Goal: Task Accomplishment & Management: Complete application form

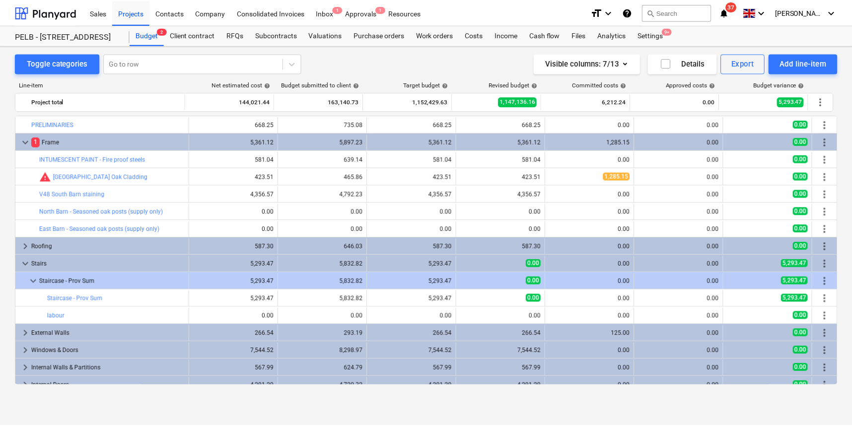
scroll to position [116, 0]
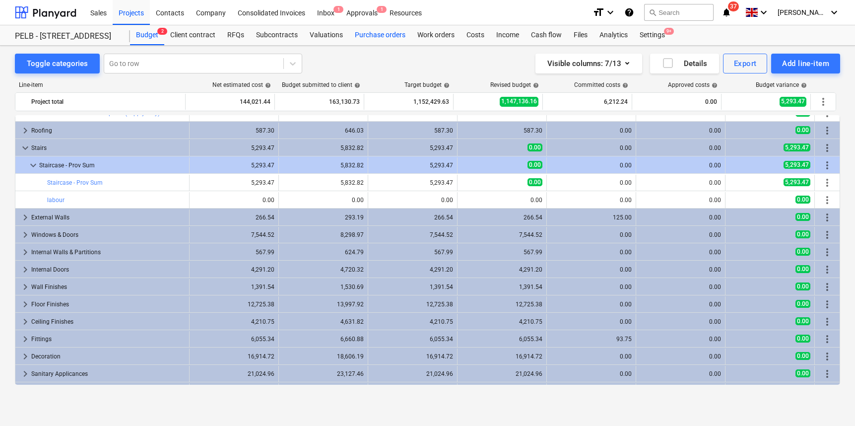
click at [386, 36] on div "Purchase orders" at bounding box center [380, 35] width 63 height 20
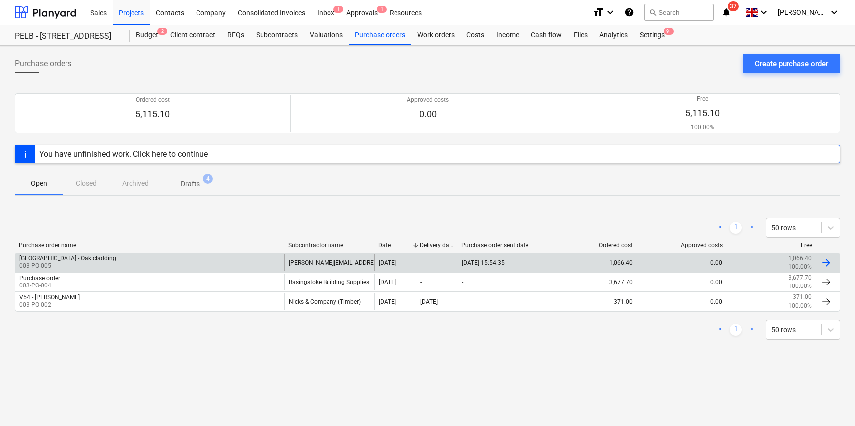
click at [603, 264] on div "1,066.40" at bounding box center [592, 262] width 90 height 17
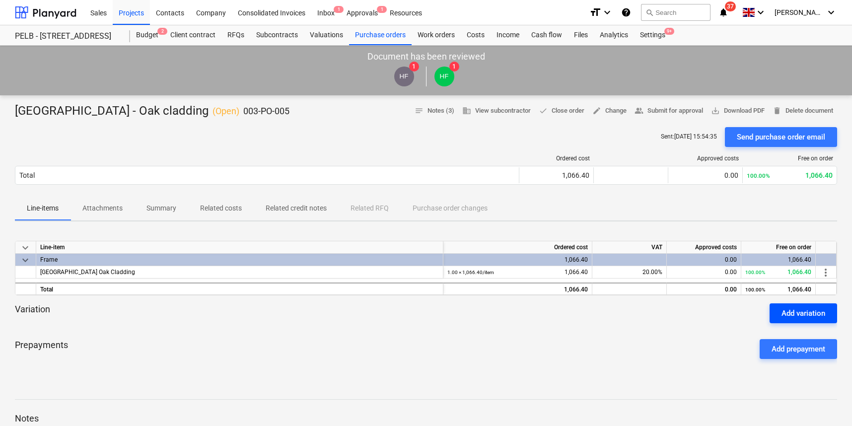
click at [795, 317] on div "Add variation" at bounding box center [803, 313] width 44 height 13
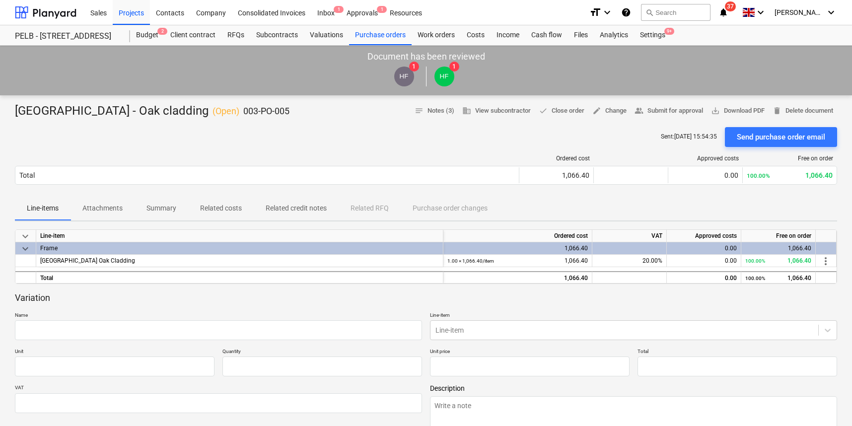
type input "0.00"
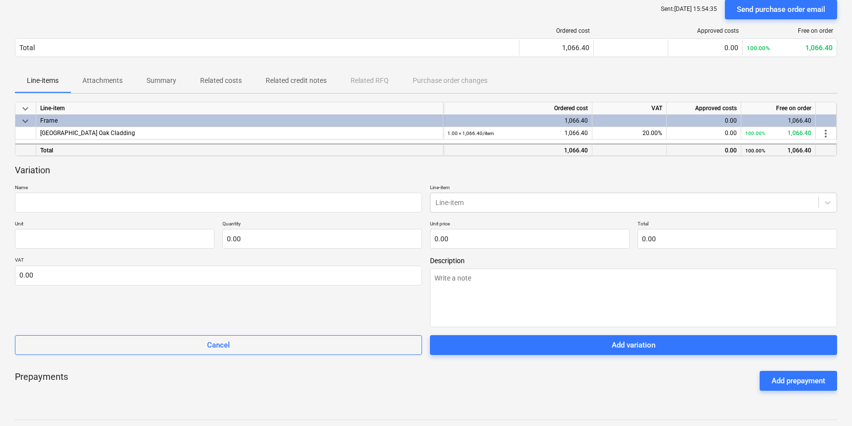
scroll to position [128, 0]
click at [480, 198] on div at bounding box center [624, 202] width 378 height 10
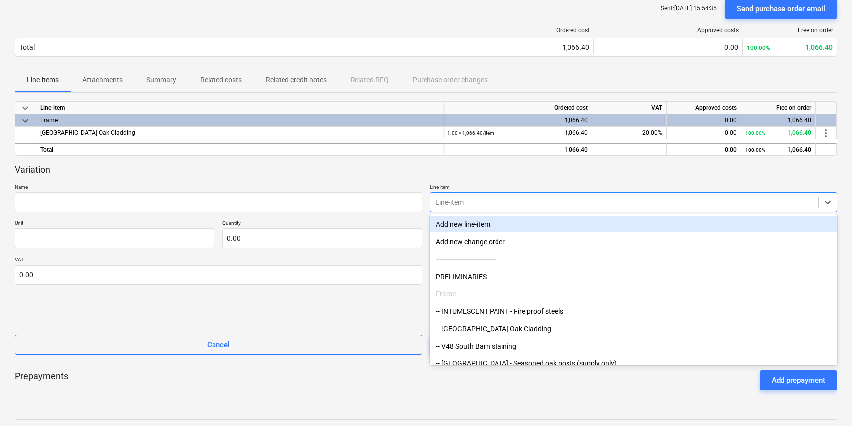
click at [480, 198] on div at bounding box center [624, 202] width 378 height 10
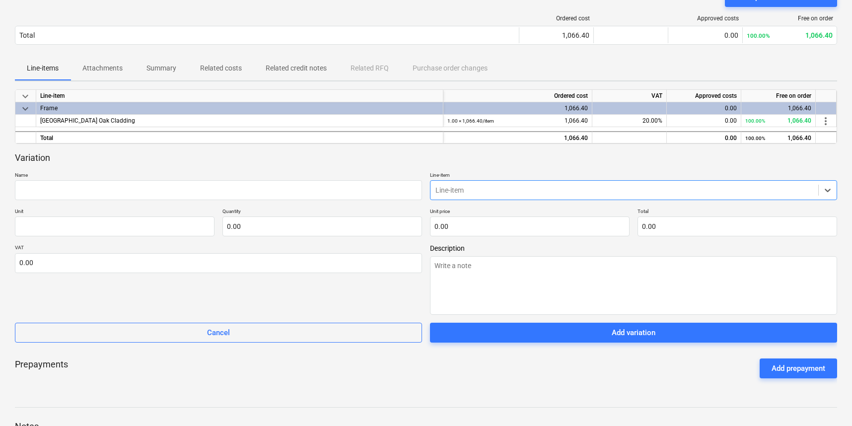
scroll to position [141, 0]
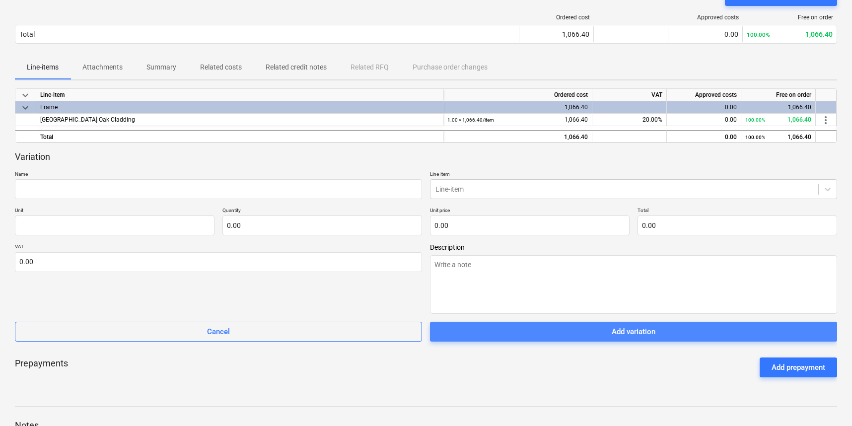
click at [654, 328] on div "Add variation" at bounding box center [633, 331] width 44 height 13
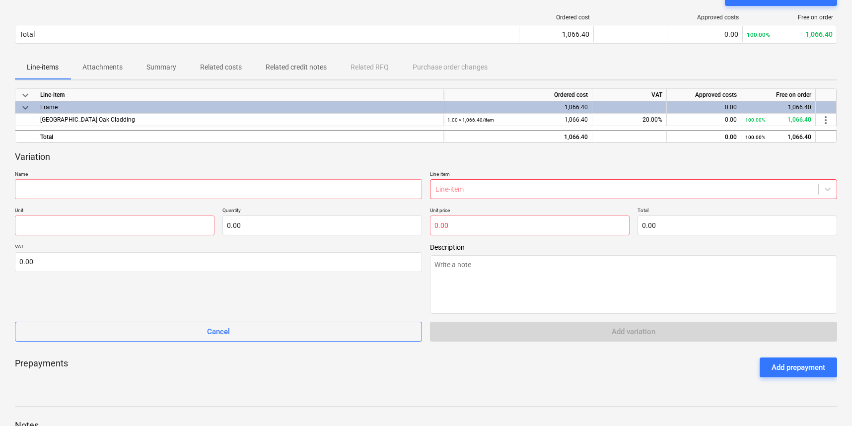
click at [258, 177] on p "Name" at bounding box center [218, 175] width 407 height 8
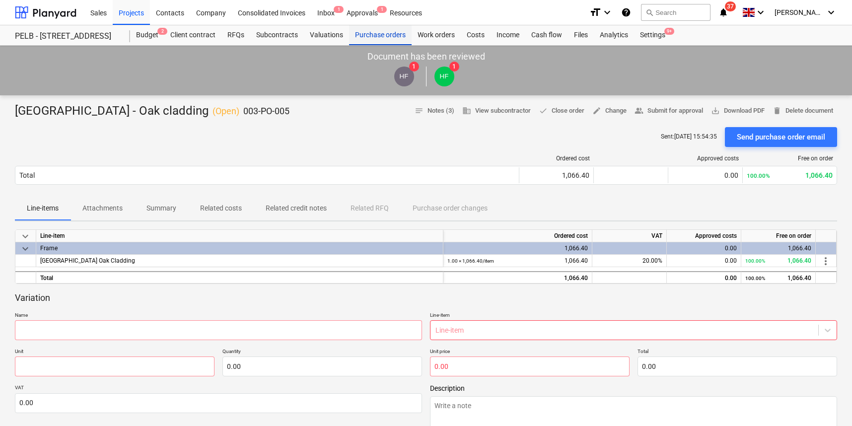
scroll to position [0, 0]
click at [379, 39] on div "Purchase orders" at bounding box center [380, 35] width 63 height 20
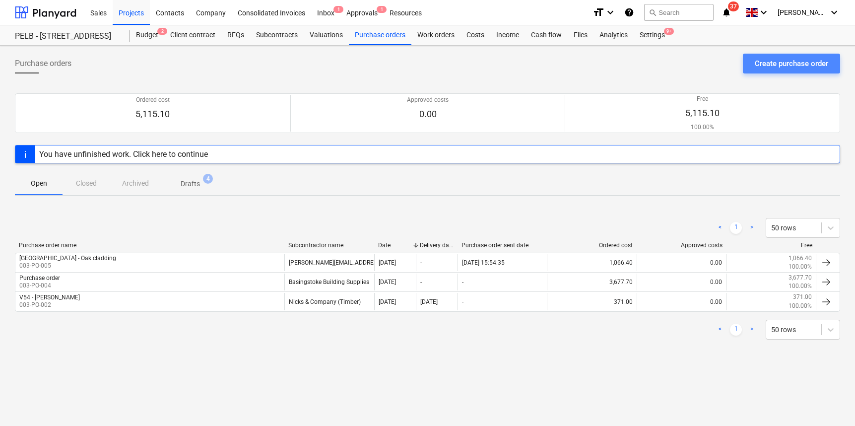
click at [804, 61] on div "Create purchase order" at bounding box center [791, 63] width 73 height 13
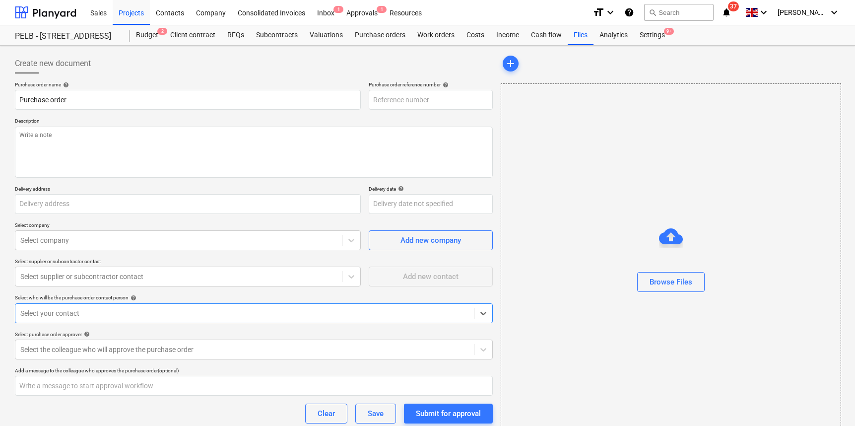
type textarea "x"
type input "[GEOGRAPHIC_DATA] [GEOGRAPHIC_DATA], [GEOGRAPHIC_DATA], GL2 7NE"
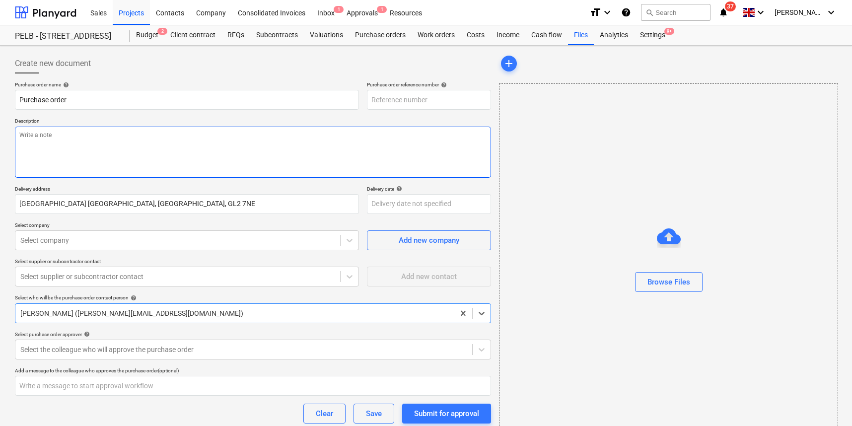
type textarea "x"
type input "003-PO-011"
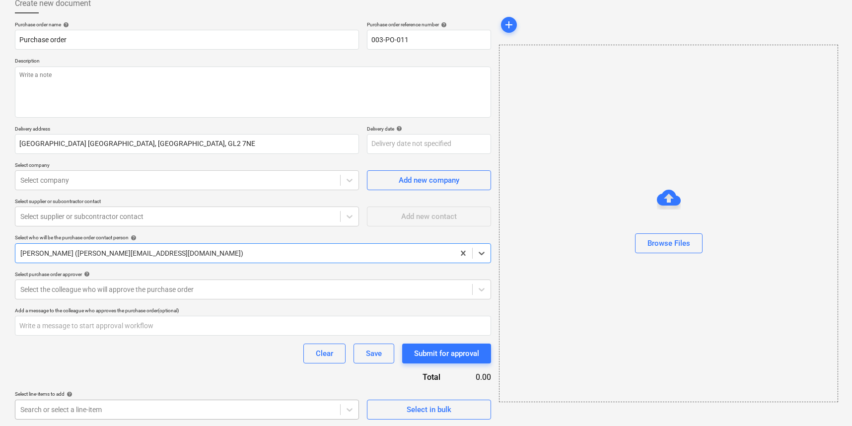
scroll to position [207, 0]
click at [161, 364] on body "Sales Projects Contacts Company Consolidated Invoices Inbox 1 Approvals 1 Resou…" at bounding box center [426, 151] width 852 height 426
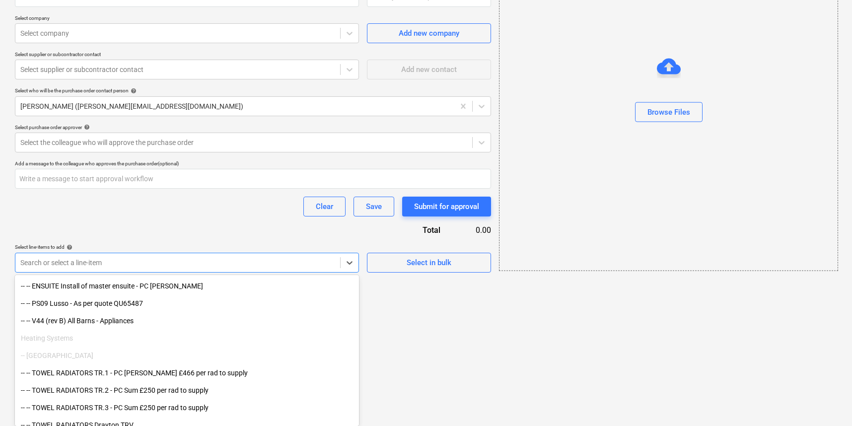
scroll to position [1801, 0]
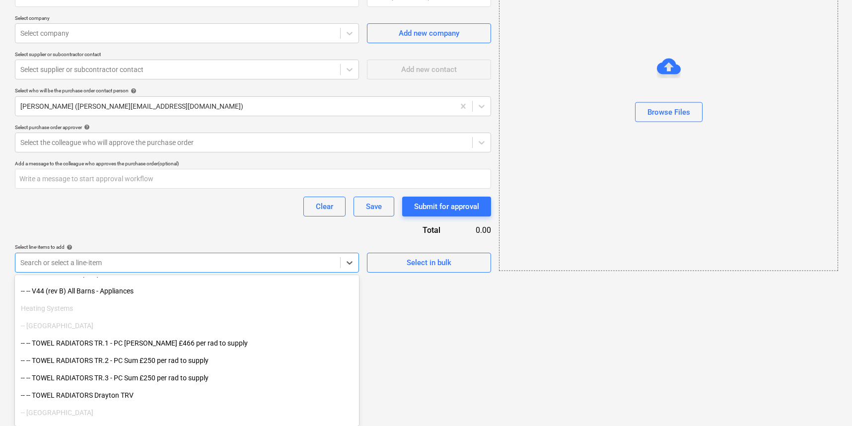
click at [198, 222] on div "Purchase order name help Purchase order Purchase order reference number help 00…" at bounding box center [253, 73] width 476 height 398
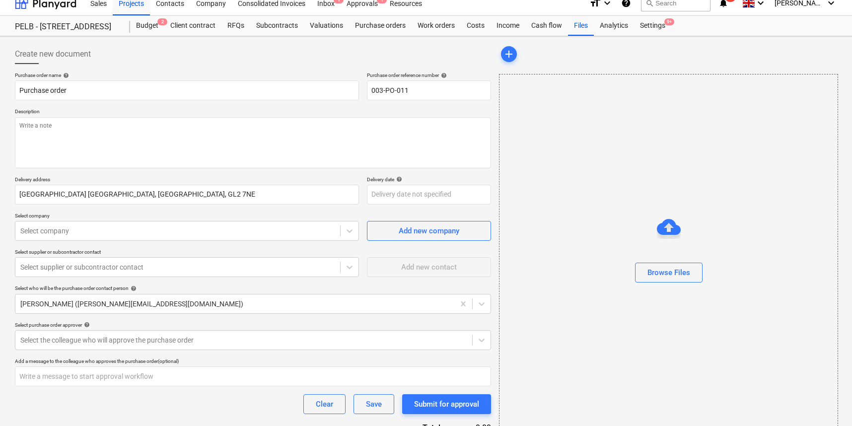
scroll to position [3, 0]
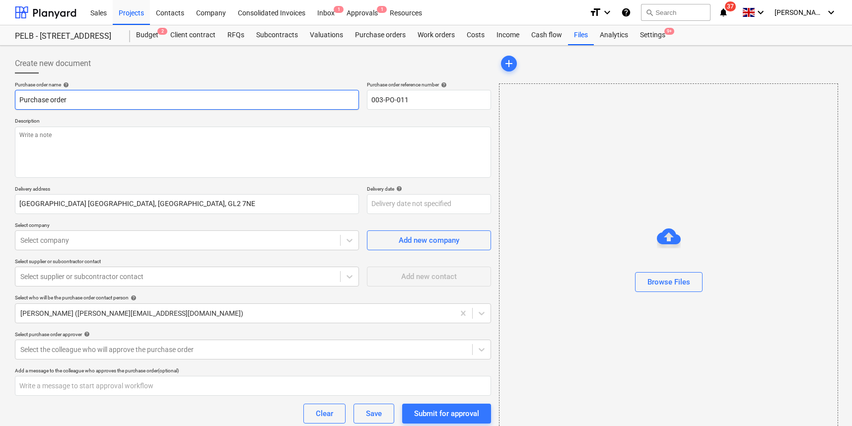
click at [92, 102] on input "Purchase order" at bounding box center [187, 100] width 344 height 20
drag, startPoint x: 23, startPoint y: 101, endPoint x: -48, endPoint y: 93, distance: 71.4
click at [0, 93] on html "Sales Projects Contacts Company Consolidated Invoices Inbox 1 Approvals 1 Resou…" at bounding box center [426, 213] width 852 height 426
type textarea "x"
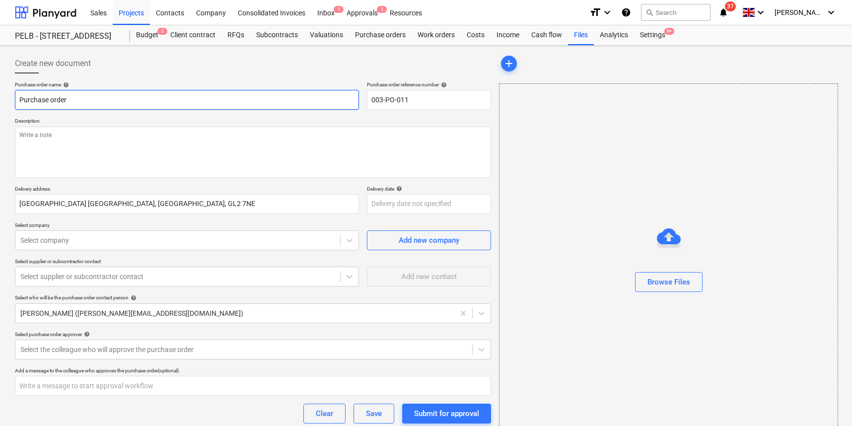
type input "H"
type textarea "x"
type input "Hi"
type textarea "x"
type input "Hil"
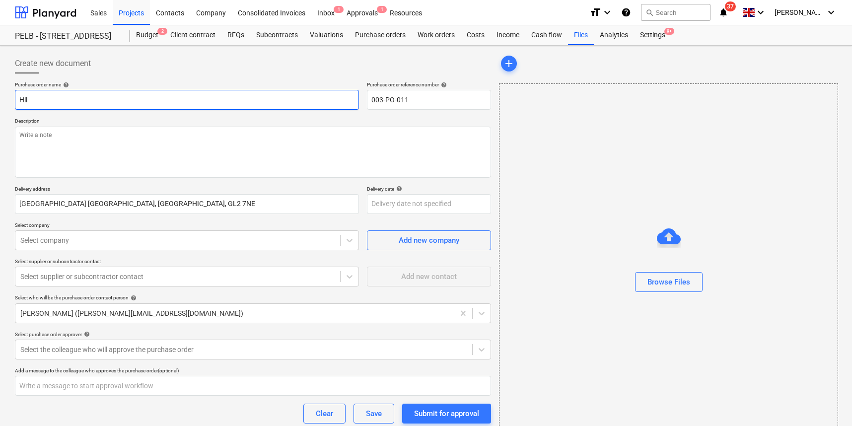
type textarea "x"
type input "Hi"
type textarea "x"
type input "H"
type textarea "x"
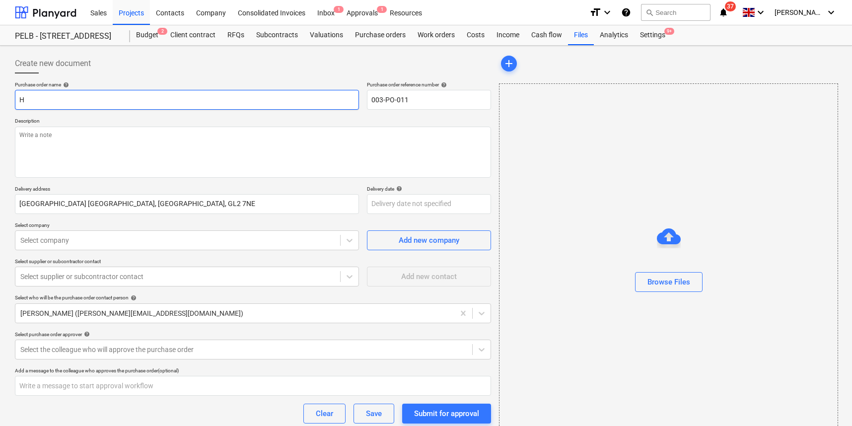
type input "Hi"
type textarea "x"
type input "Hil"
type textarea "x"
type input "Hill"
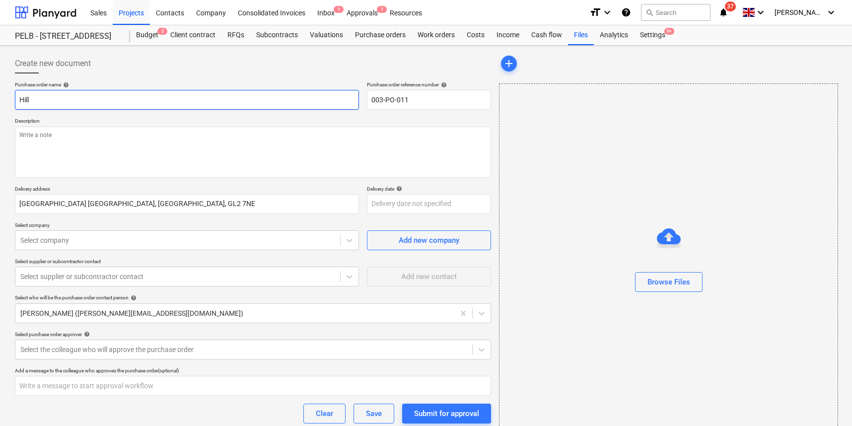
type textarea "x"
type input "Hill"
type textarea "x"
type input "Hill"
type textarea "x"
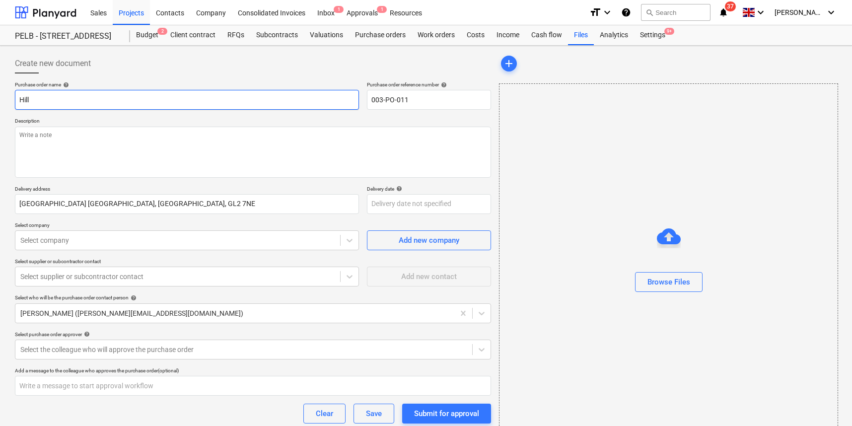
type input "Hillb"
type textarea "x"
type input "Hillba"
type textarea "x"
type input "Hillbar"
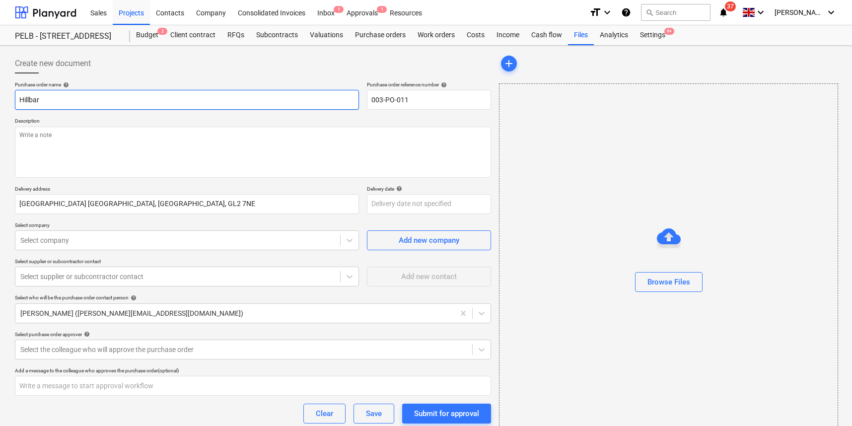
type textarea "x"
type input "Hillbarn"
type textarea "x"
type input "Hillbarn"
type textarea "x"
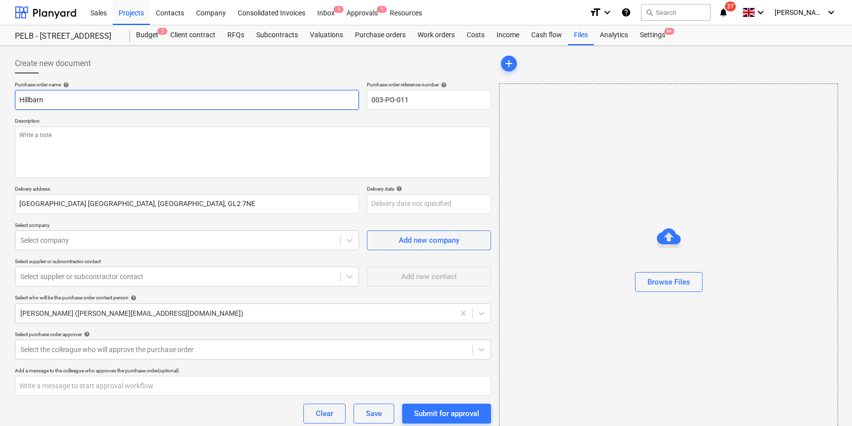
type input "Hillbarn -"
type textarea "x"
type input "Hillbarn -"
type textarea "x"
type input "Hillbarn - S"
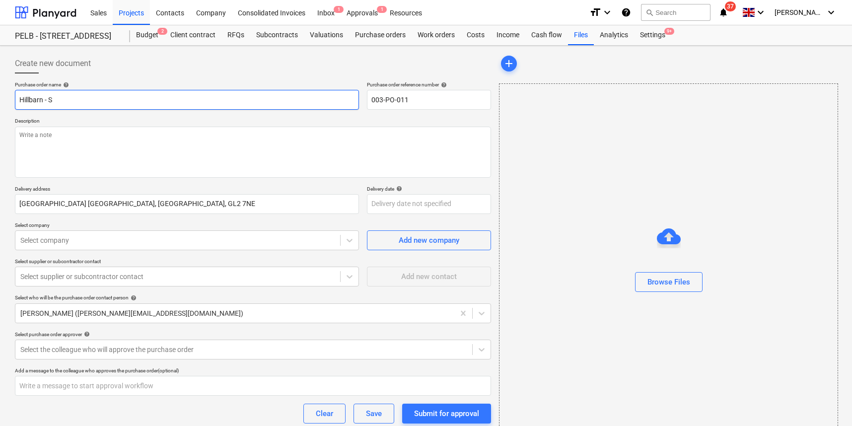
type textarea "x"
type input "Hillbarn - So"
type textarea "x"
type input "Hillbarn - Sou"
type textarea "x"
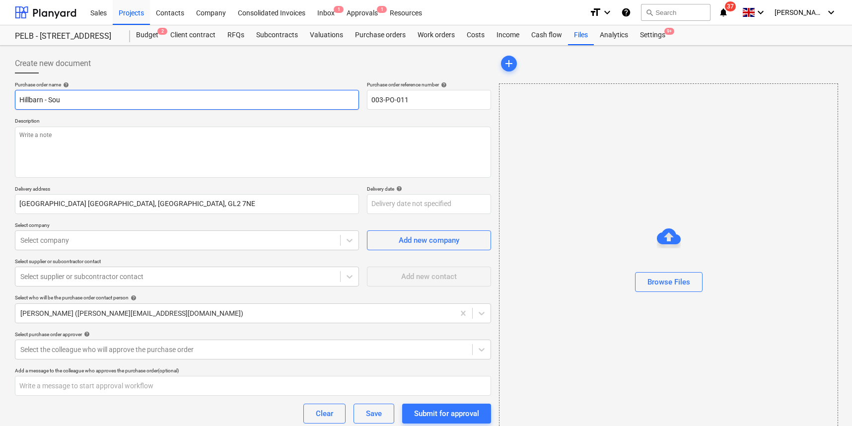
type input "Hillbarn - Sout"
type textarea "x"
type input "Hillbarn - [GEOGRAPHIC_DATA]"
type textarea "x"
type input "Hillbarn - [GEOGRAPHIC_DATA]"
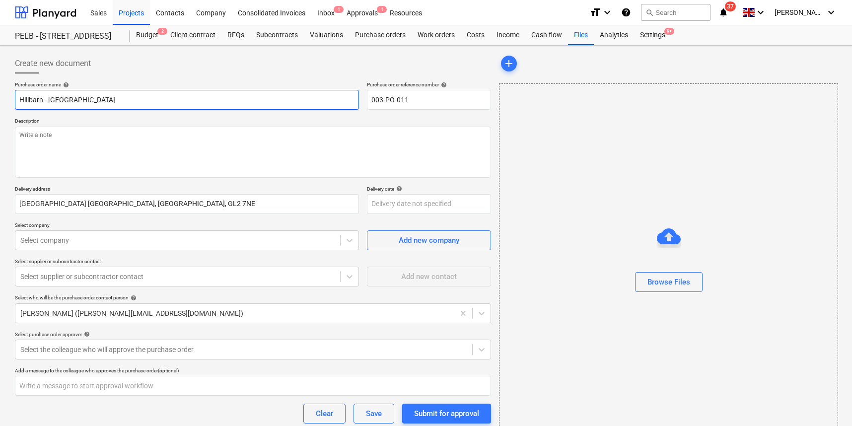
type textarea "x"
type input "Hillbarn - [GEOGRAPHIC_DATA]"
type textarea "x"
type input "Hillbarn - [GEOGRAPHIC_DATA]"
type textarea "x"
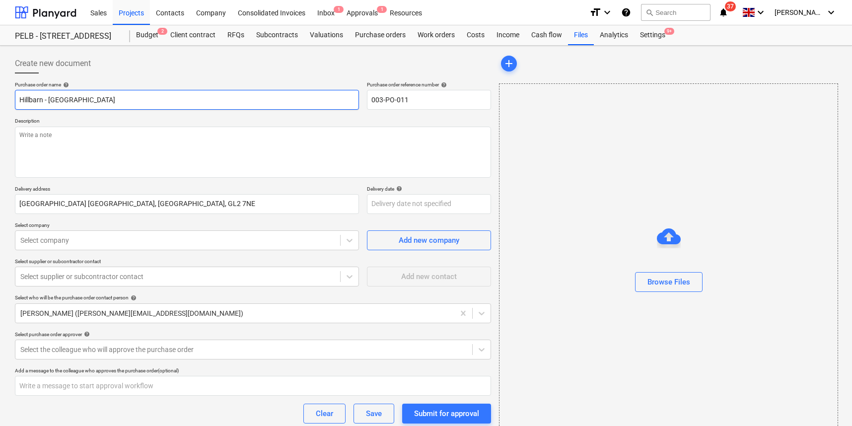
type input "Hillbarn - [GEOGRAPHIC_DATA]"
type textarea "x"
type input "Hillbarn - [GEOGRAPHIC_DATA]"
type textarea "x"
type input "Hillbarn - [GEOGRAPHIC_DATA]"
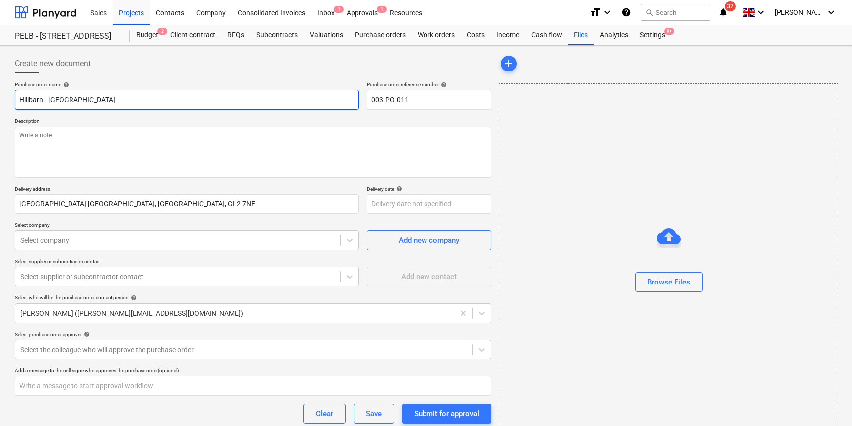
type textarea "x"
type input "Hillbarn - [GEOGRAPHIC_DATA] C"
type textarea "x"
type input "Hillbarn - [GEOGRAPHIC_DATA] Ce"
type textarea "x"
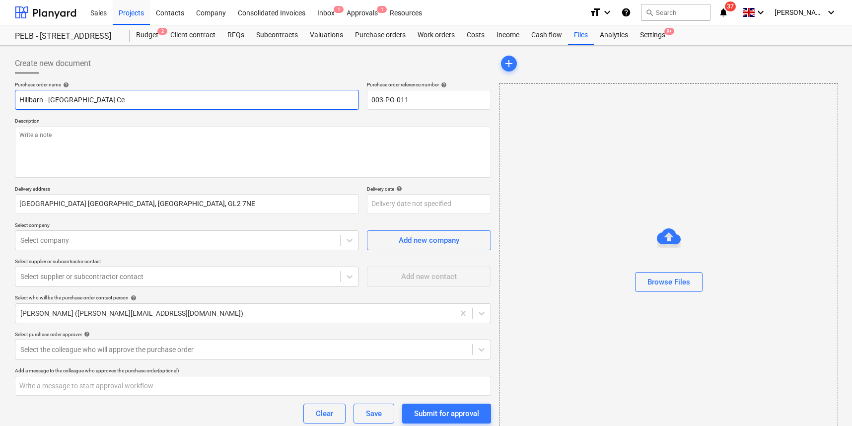
type input "Hillbarn - [GEOGRAPHIC_DATA]"
type textarea "x"
type input "Hillbarn - [GEOGRAPHIC_DATA]"
type textarea "x"
type input "Hillbarn - [GEOGRAPHIC_DATA] Cedar"
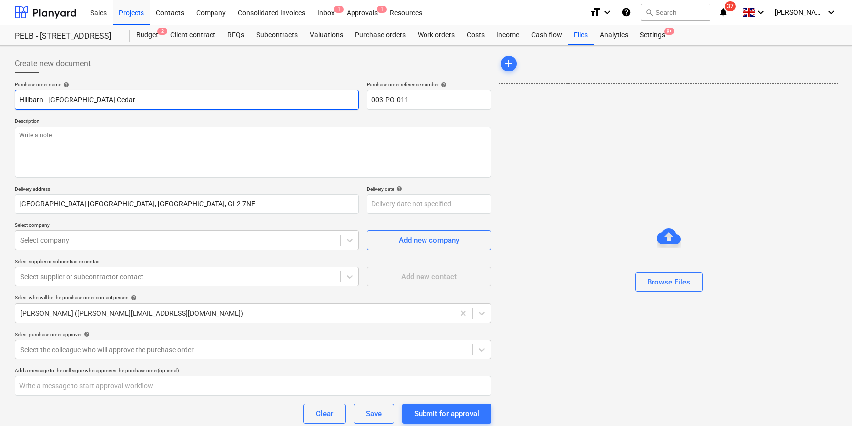
type textarea "x"
type input "Hillbarn - [GEOGRAPHIC_DATA] Cedar"
type textarea "x"
type input "Hillbarn - [GEOGRAPHIC_DATA] Cedar c"
type textarea "x"
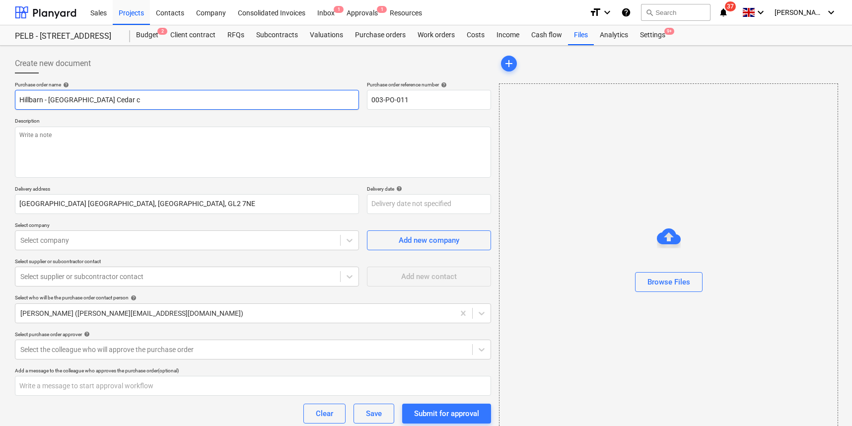
type input "Hillbarn - [GEOGRAPHIC_DATA] Cedar cl"
type textarea "x"
type input "Hillbarn - [GEOGRAPHIC_DATA]"
type textarea "x"
type input "Hillbarn - [GEOGRAPHIC_DATA] Cedar clad"
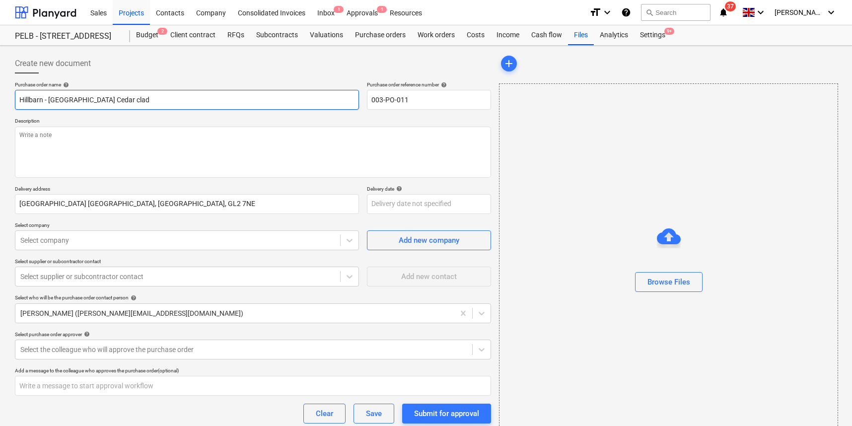
type textarea "x"
type input "Hillbarn - [GEOGRAPHIC_DATA] [GEOGRAPHIC_DATA]"
type textarea "x"
type input "Hillbarn - [GEOGRAPHIC_DATA] Cedar claddi"
type textarea "x"
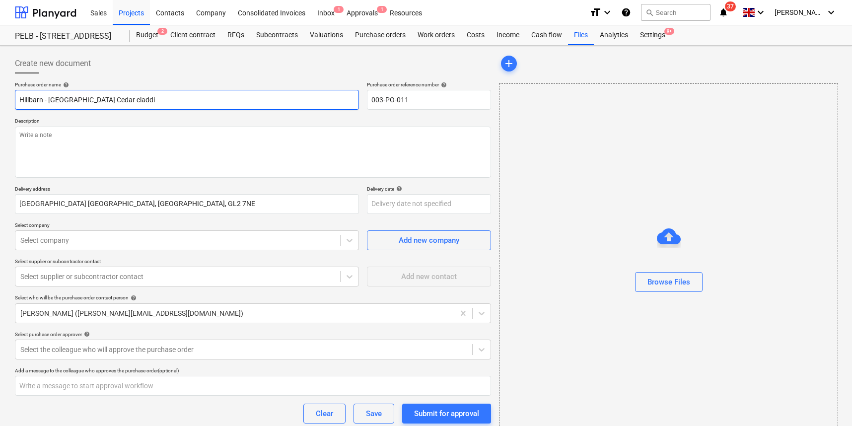
type input "Hillbarn - [GEOGRAPHIC_DATA] [GEOGRAPHIC_DATA]"
type textarea "x"
type input "Hillbarn - [GEOGRAPHIC_DATA] Cedar cladding"
drag, startPoint x: 90, startPoint y: 138, endPoint x: 98, endPoint y: 138, distance: 7.9
click at [91, 137] on textarea at bounding box center [253, 152] width 476 height 51
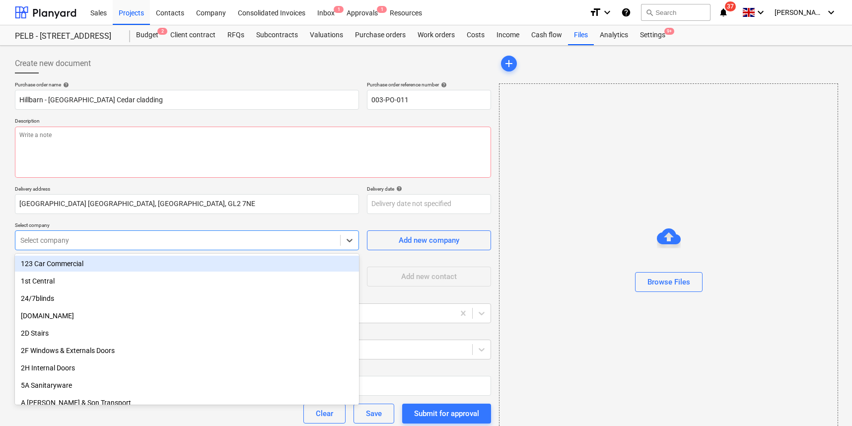
type textarea "x"
click at [73, 248] on div "Select company" at bounding box center [187, 240] width 344 height 20
type input "hill"
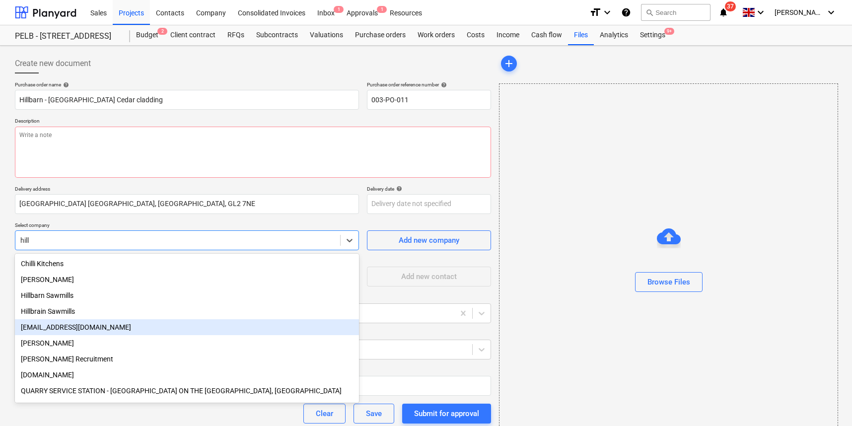
click at [59, 325] on div "[EMAIL_ADDRESS][DOMAIN_NAME]" at bounding box center [187, 327] width 344 height 16
type textarea "x"
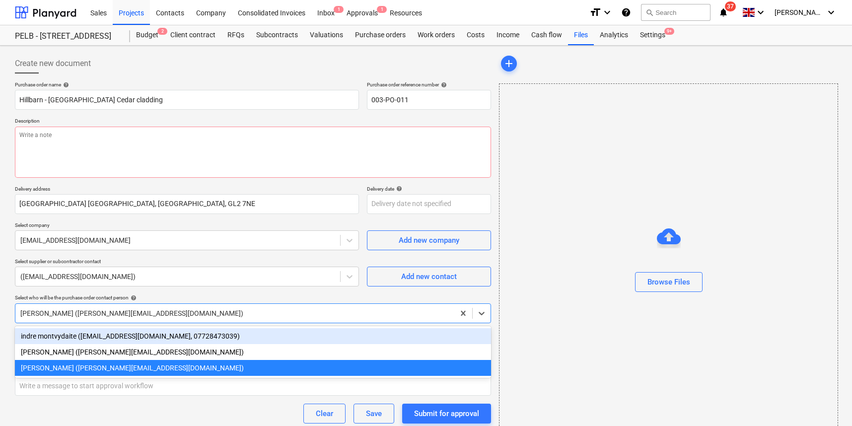
drag, startPoint x: 164, startPoint y: 319, endPoint x: 168, endPoint y: 314, distance: 6.4
click at [164, 319] on div "[PERSON_NAME] ([PERSON_NAME][EMAIL_ADDRESS][DOMAIN_NAME])" at bounding box center [234, 313] width 439 height 14
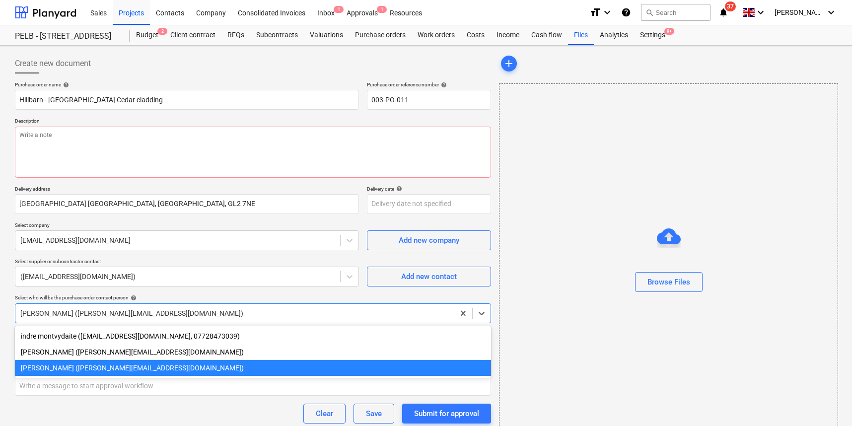
click at [67, 369] on div "[PERSON_NAME] ([PERSON_NAME][EMAIL_ADDRESS][DOMAIN_NAME])" at bounding box center [253, 368] width 476 height 16
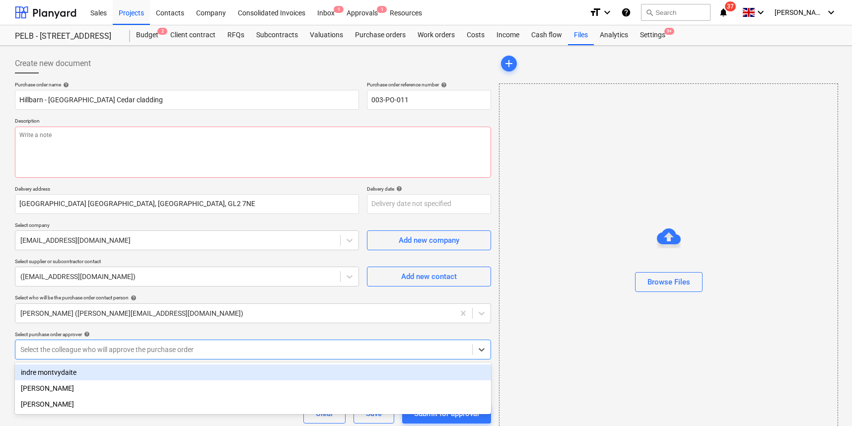
click at [137, 347] on div "Select the colleague who will approve the purchase order" at bounding box center [243, 349] width 447 height 8
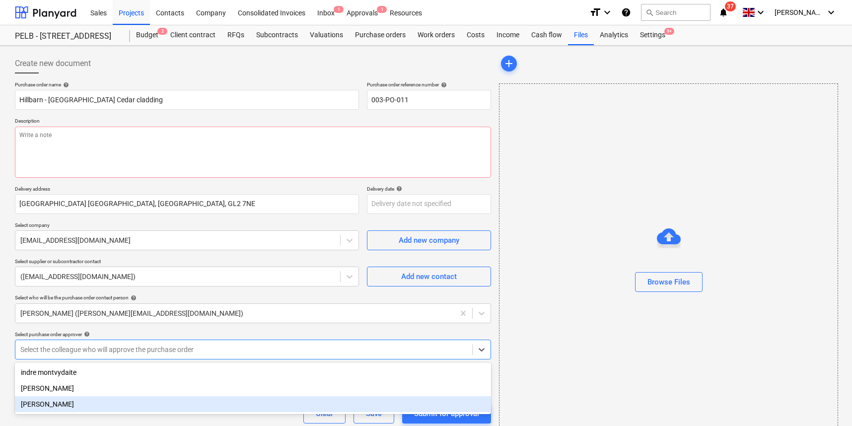
drag, startPoint x: 53, startPoint y: 408, endPoint x: 50, endPoint y: 400, distance: 9.4
click at [52, 408] on div "[PERSON_NAME]" at bounding box center [253, 404] width 476 height 16
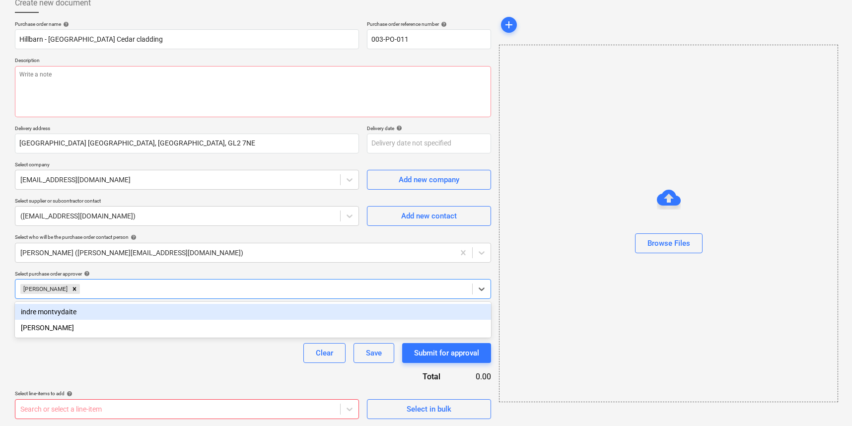
scroll to position [60, 0]
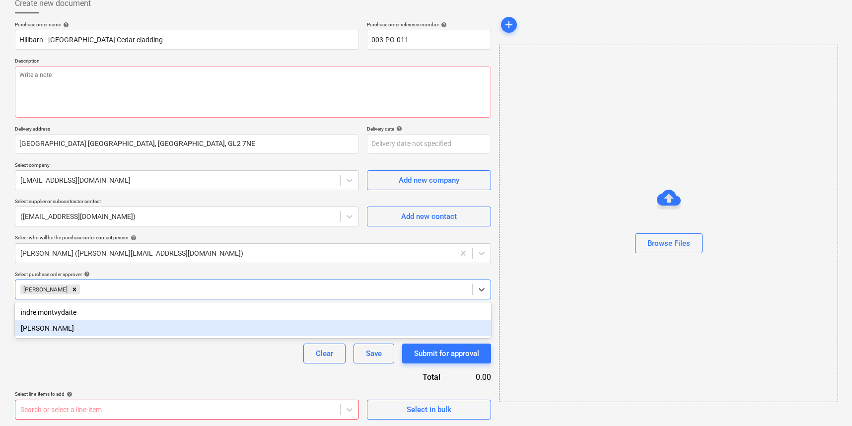
click at [76, 362] on div "Clear Save Submit for approval" at bounding box center [253, 353] width 476 height 20
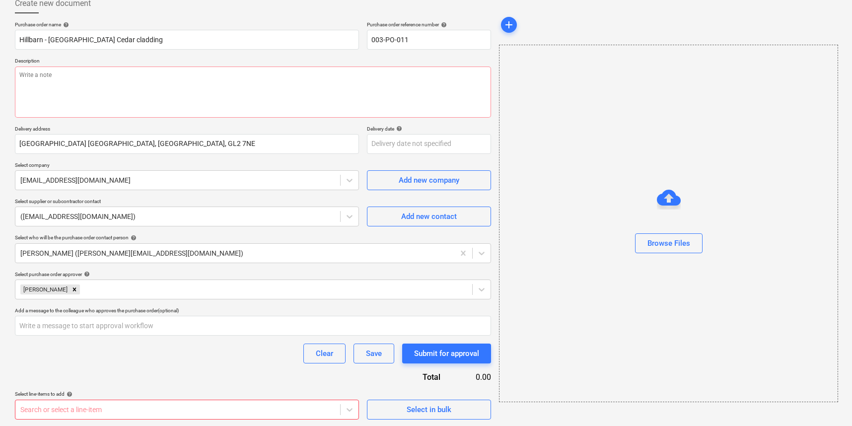
click at [106, 366] on body "Sales Projects Contacts Company Consolidated Invoices Inbox 1 Approvals 1 Resou…" at bounding box center [426, 153] width 852 height 426
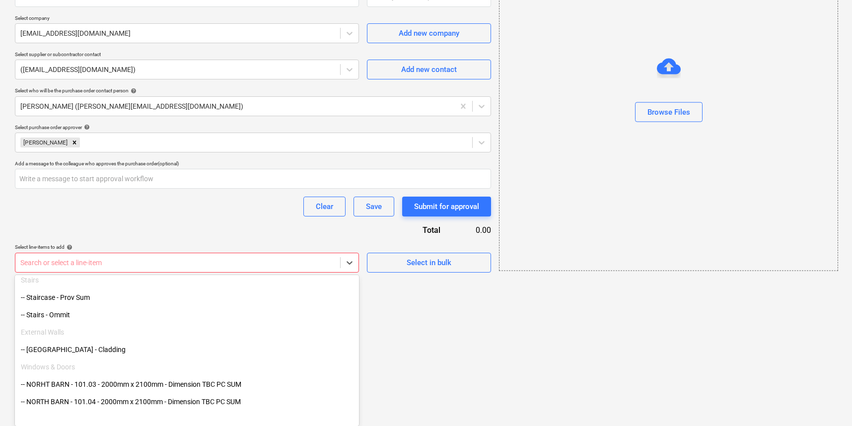
scroll to position [214, 0]
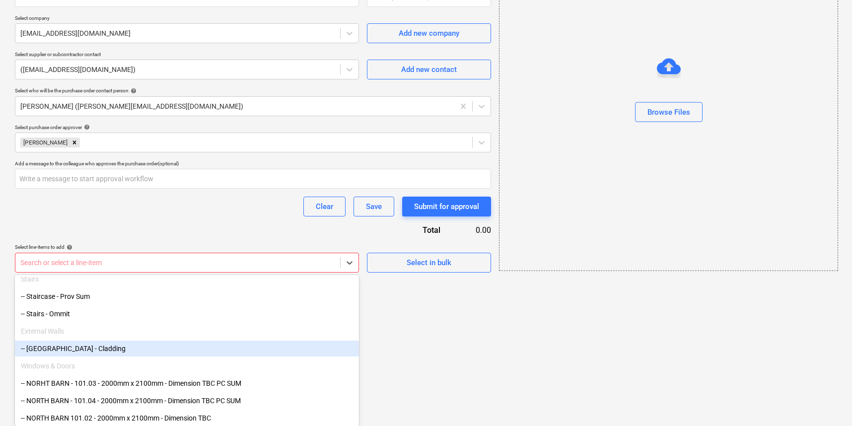
click at [93, 345] on div "-- [GEOGRAPHIC_DATA] - Cladding" at bounding box center [187, 348] width 344 height 16
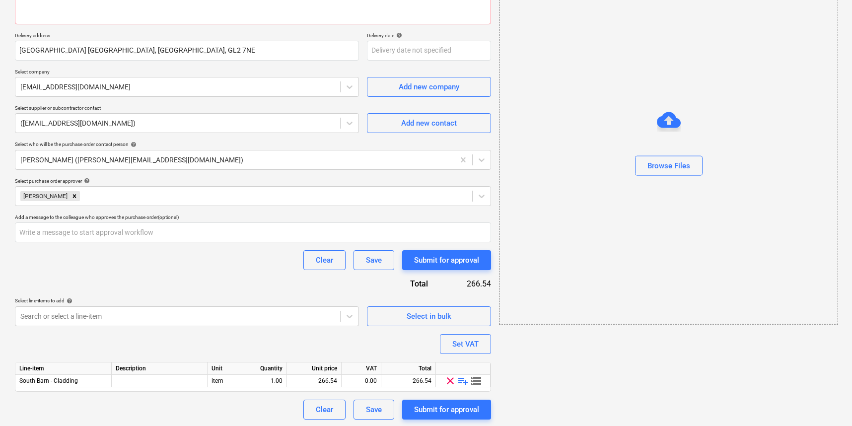
click at [138, 280] on div "Purchase order name help Hillbarn - [GEOGRAPHIC_DATA] Cedar cladding Purchase o…" at bounding box center [253, 173] width 476 height 491
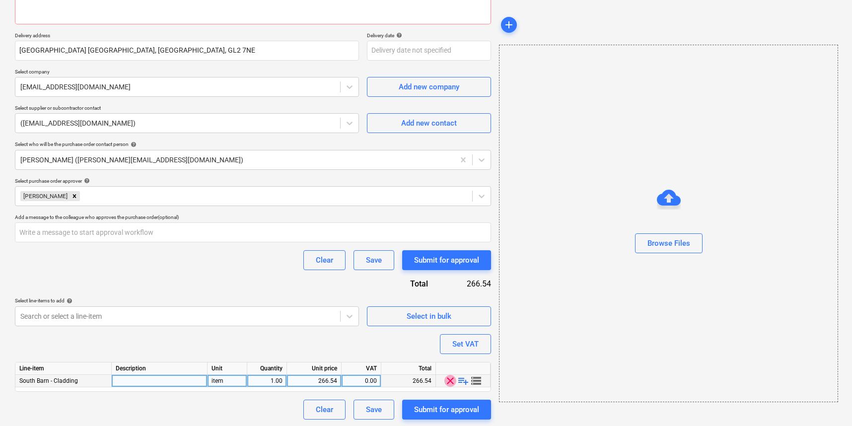
click at [448, 379] on span "clear" at bounding box center [450, 381] width 12 height 12
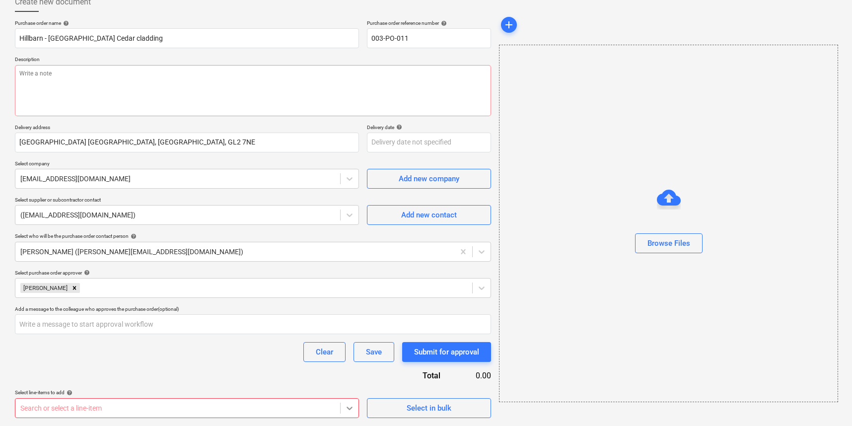
click at [350, 364] on body "Sales Projects Contacts Company Consolidated Invoices Inbox 1 Approvals 1 Resou…" at bounding box center [426, 151] width 852 height 426
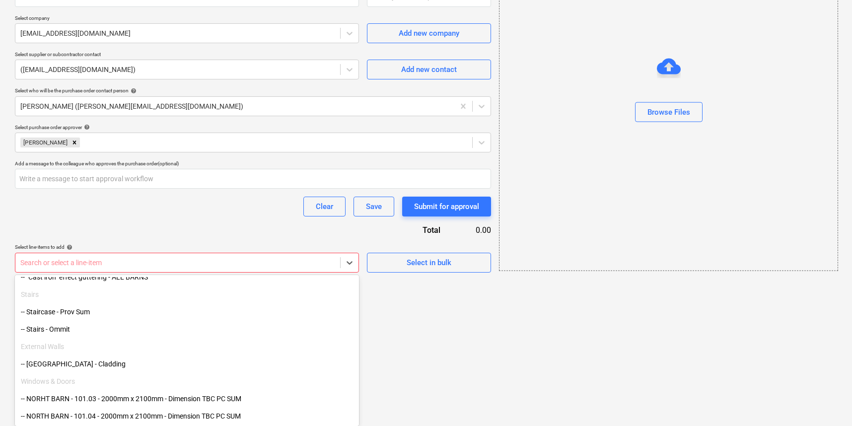
scroll to position [215, 0]
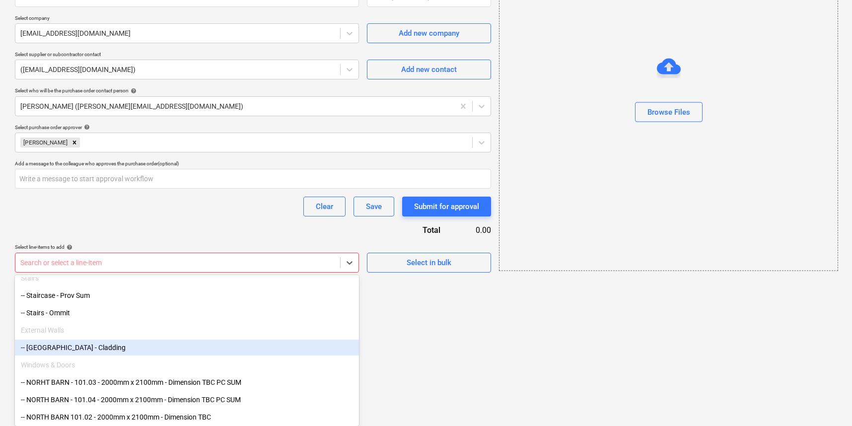
click at [55, 345] on div "-- [GEOGRAPHIC_DATA] - Cladding" at bounding box center [187, 347] width 344 height 16
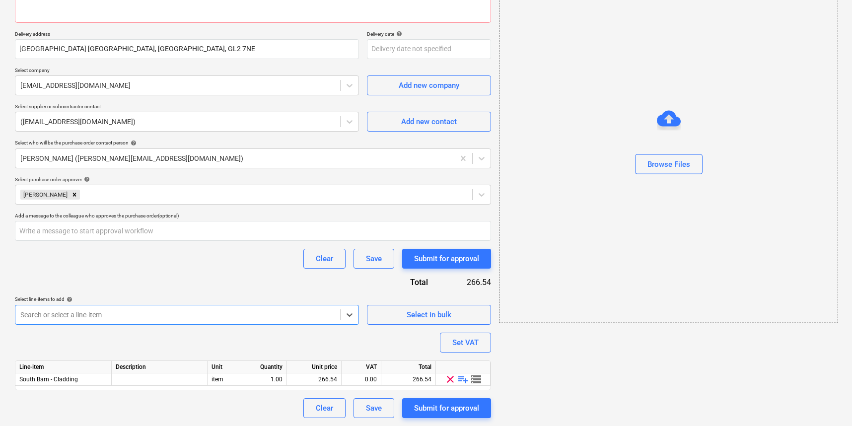
scroll to position [153, 0]
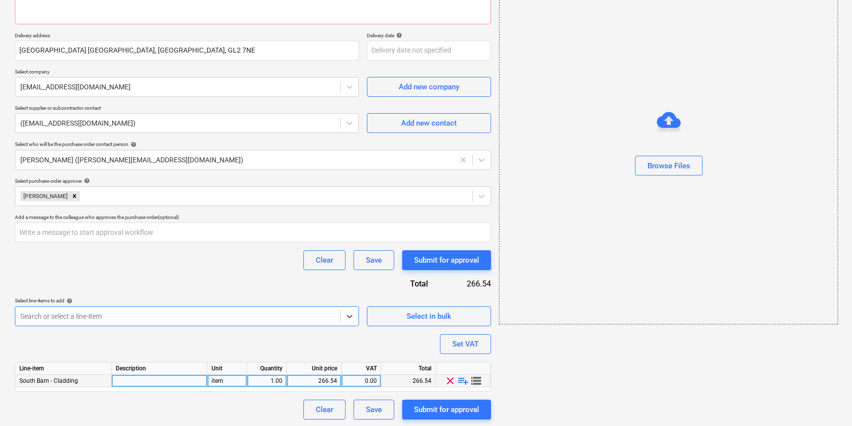
type textarea "x"
click at [143, 383] on div at bounding box center [160, 381] width 96 height 12
type input "Supply from [GEOGRAPHIC_DATA]"
type textarea "x"
click at [287, 378] on div "266.54" at bounding box center [314, 381] width 55 height 12
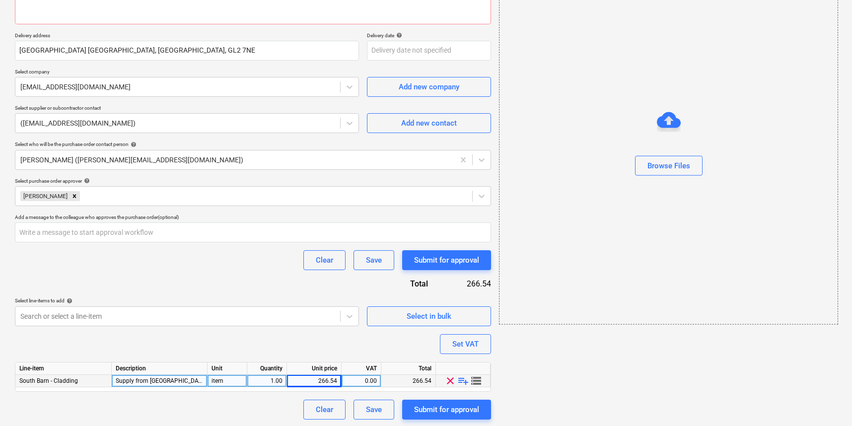
drag, startPoint x: 281, startPoint y: 378, endPoint x: 260, endPoint y: 378, distance: 21.3
click at [260, 378] on div "1.00" at bounding box center [267, 381] width 40 height 12
type input "24"
type textarea "x"
click at [312, 377] on div "266.54" at bounding box center [314, 381] width 46 height 12
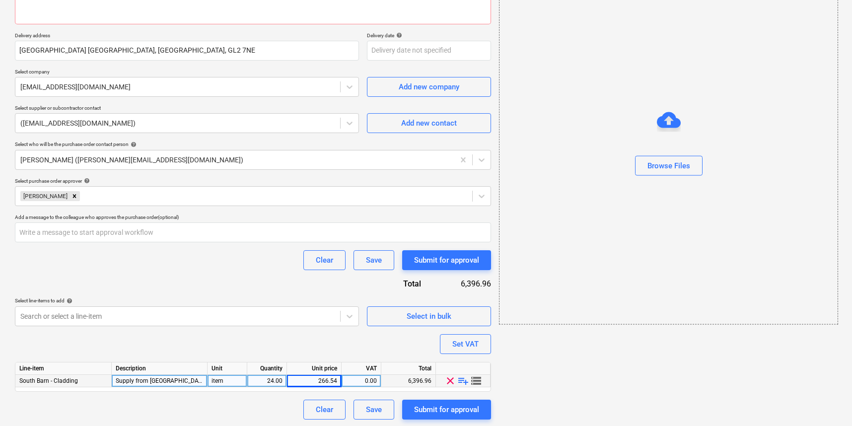
click at [234, 381] on div "item" at bounding box center [227, 381] width 40 height 12
click at [214, 378] on input "item" at bounding box center [226, 381] width 39 height 12
type input "i"
type input "m"
type textarea "x"
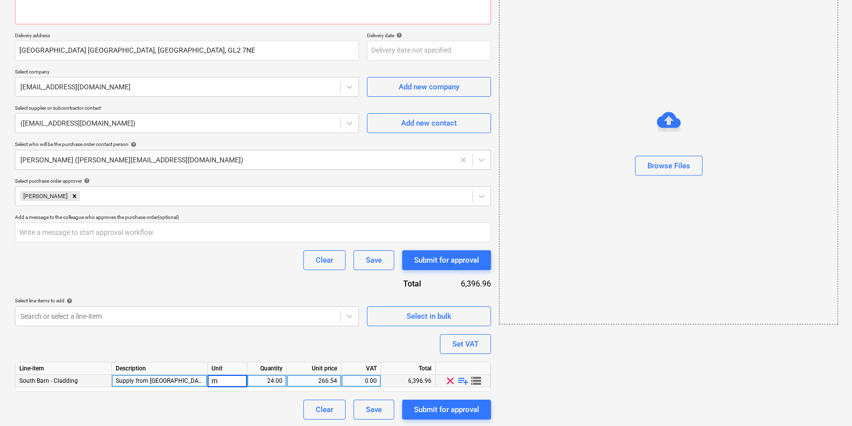
click at [309, 383] on div "266.54" at bounding box center [314, 381] width 46 height 12
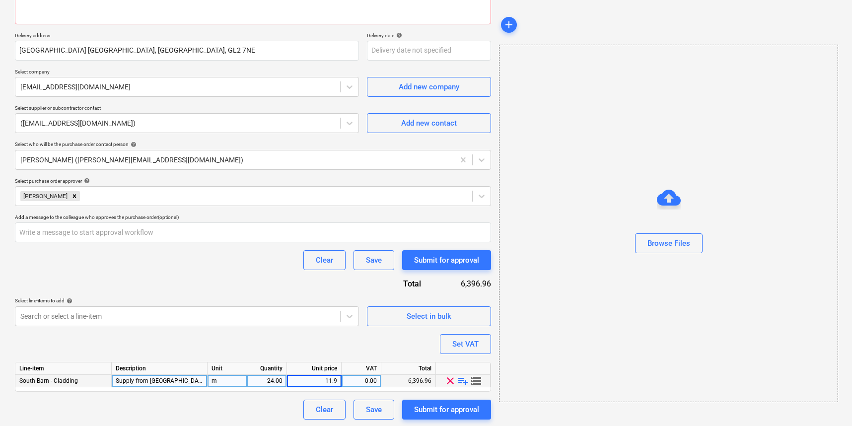
type input "11.99"
click at [349, 352] on div "Purchase order name help Hillbarn - [GEOGRAPHIC_DATA] Cedar cladding Purchase o…" at bounding box center [253, 173] width 476 height 491
click at [478, 380] on span "storage" at bounding box center [476, 381] width 12 height 12
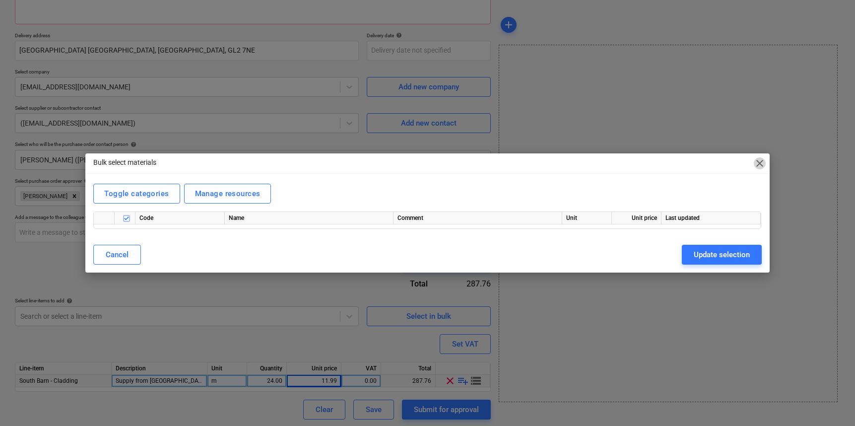
click at [761, 163] on span "close" at bounding box center [760, 163] width 12 height 12
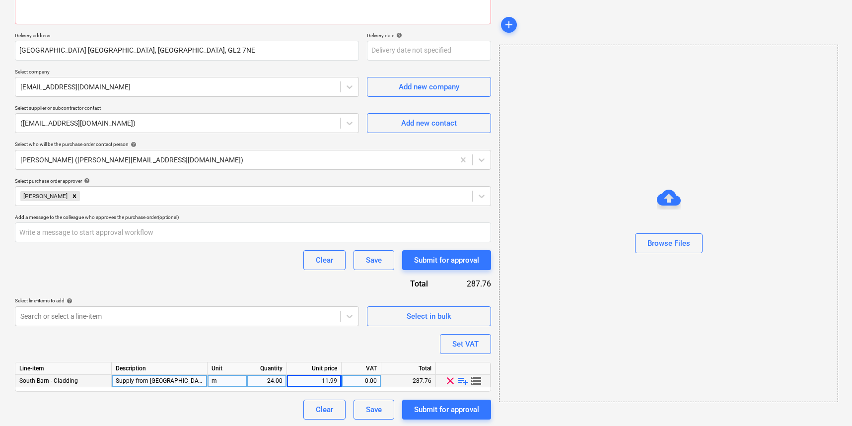
click at [461, 379] on span "playlist_add" at bounding box center [463, 381] width 12 height 12
type textarea "x"
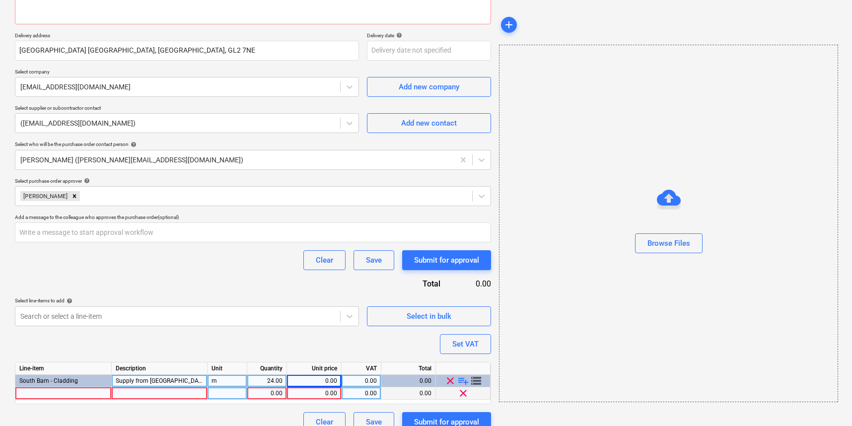
click at [81, 390] on div at bounding box center [63, 393] width 96 height 12
type input "Delivery"
click at [161, 393] on div at bounding box center [160, 393] width 96 height 12
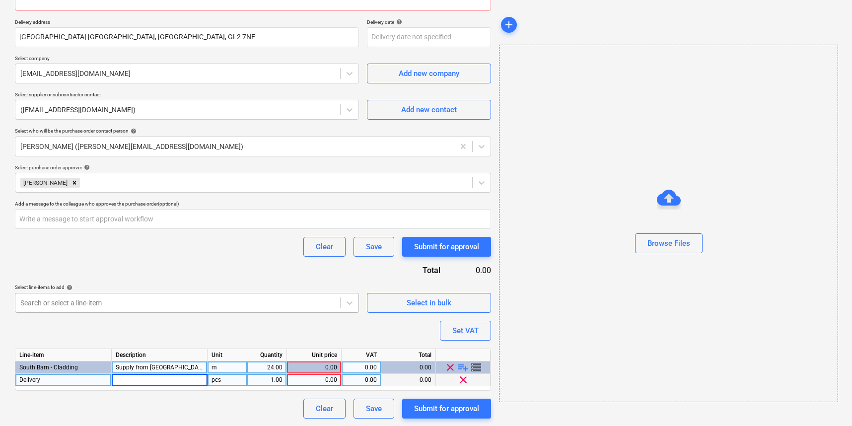
scroll to position [166, 0]
type textarea "x"
click at [96, 306] on div at bounding box center [177, 304] width 315 height 10
click at [138, 381] on div at bounding box center [160, 381] width 96 height 12
click at [231, 380] on div "pcs" at bounding box center [227, 381] width 40 height 12
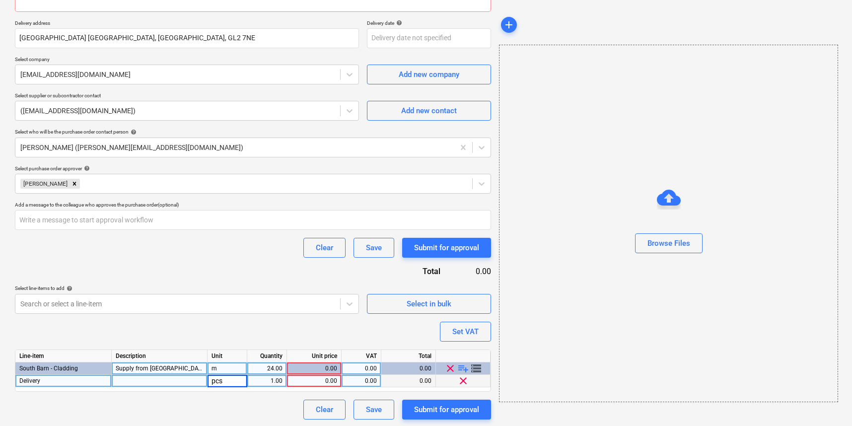
click at [305, 380] on div "0.00" at bounding box center [314, 381] width 46 height 12
type input "60"
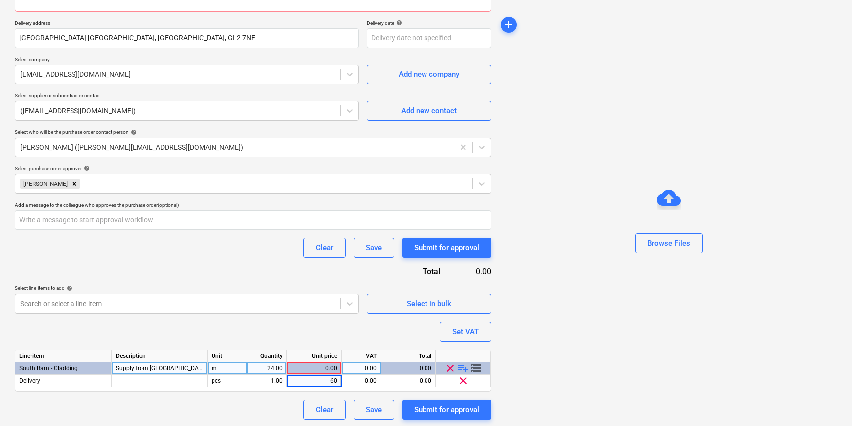
type textarea "x"
click at [320, 366] on div "0.00" at bounding box center [314, 368] width 46 height 12
click at [274, 396] on div "Purchase order name help Hillbarn - [GEOGRAPHIC_DATA] Cedar cladding Purchase o…" at bounding box center [253, 168] width 476 height 504
click at [324, 369] on div "2.50" at bounding box center [314, 368] width 46 height 12
click at [328, 368] on div "2.50" at bounding box center [314, 368] width 46 height 12
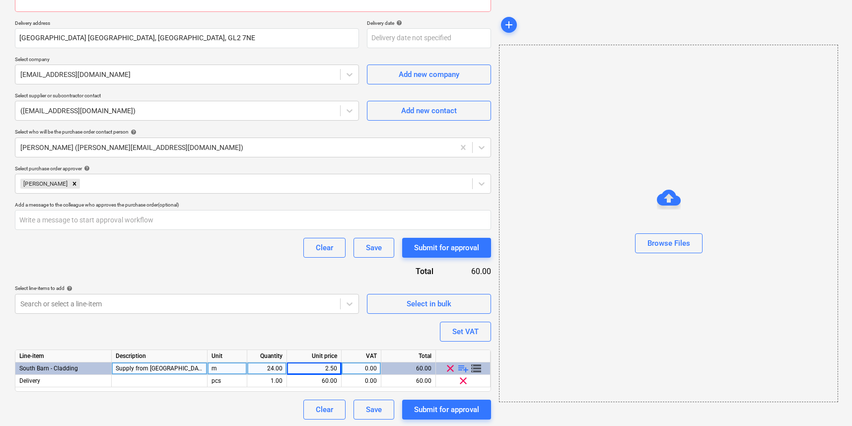
click at [337, 369] on div "2.50" at bounding box center [314, 368] width 55 height 12
click at [336, 367] on div "2.50" at bounding box center [314, 368] width 46 height 12
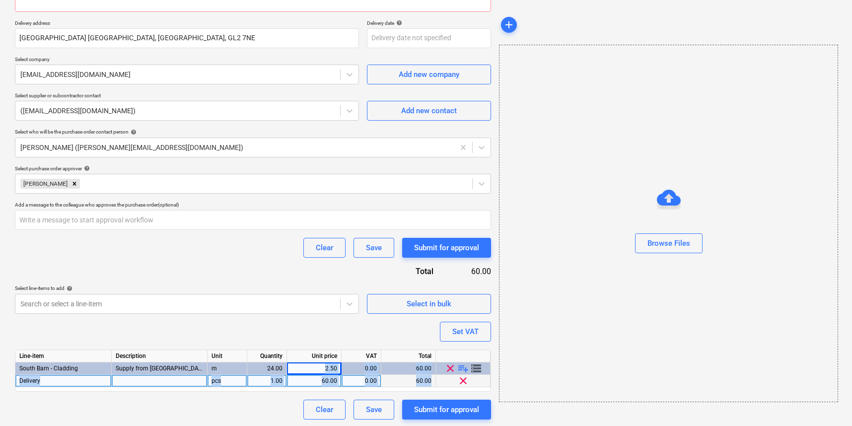
drag, startPoint x: 336, startPoint y: 367, endPoint x: 328, endPoint y: 377, distance: 13.4
click at [336, 367] on div "2.50" at bounding box center [314, 368] width 46 height 12
click at [329, 380] on div "60.00" at bounding box center [314, 381] width 46 height 12
type input "t"
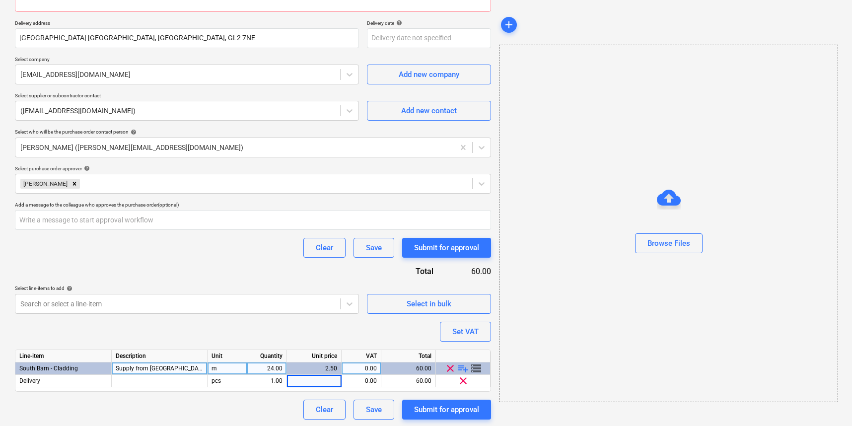
type textarea "x"
click at [326, 367] on div "2.50" at bounding box center [314, 368] width 46 height 12
click at [329, 370] on div "0.00" at bounding box center [314, 368] width 46 height 12
click at [331, 368] on div "0.00" at bounding box center [314, 368] width 46 height 12
click at [327, 366] on div "0.00" at bounding box center [314, 368] width 46 height 12
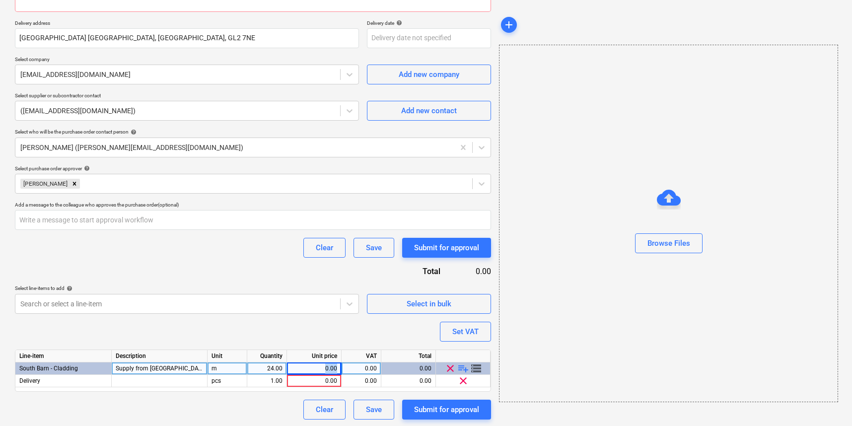
click at [327, 366] on div "0.00" at bounding box center [314, 368] width 46 height 12
click at [317, 368] on div "0.00" at bounding box center [314, 368] width 46 height 12
click at [312, 371] on div "0.00" at bounding box center [314, 368] width 46 height 12
click at [329, 370] on div "0.00" at bounding box center [314, 368] width 46 height 12
click at [332, 368] on div "0.00" at bounding box center [314, 368] width 46 height 12
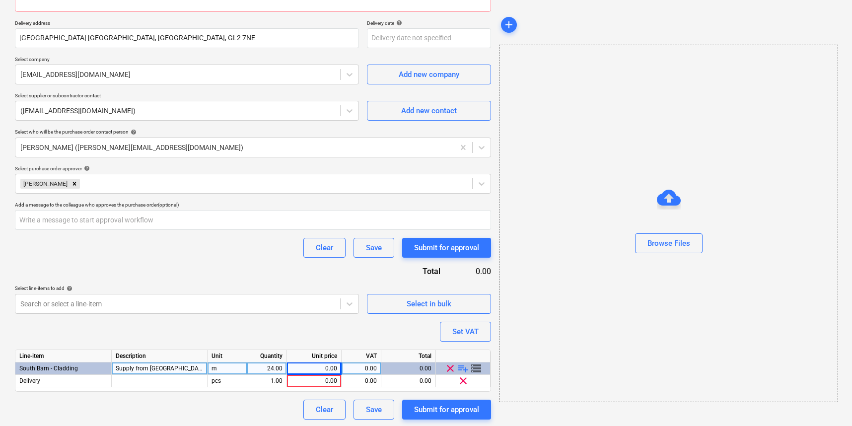
click at [263, 368] on div "24.00" at bounding box center [266, 368] width 31 height 12
type input "24"
type textarea "x"
click at [317, 367] on div "0.00" at bounding box center [314, 368] width 46 height 12
click at [351, 367] on div "0.00" at bounding box center [360, 368] width 31 height 12
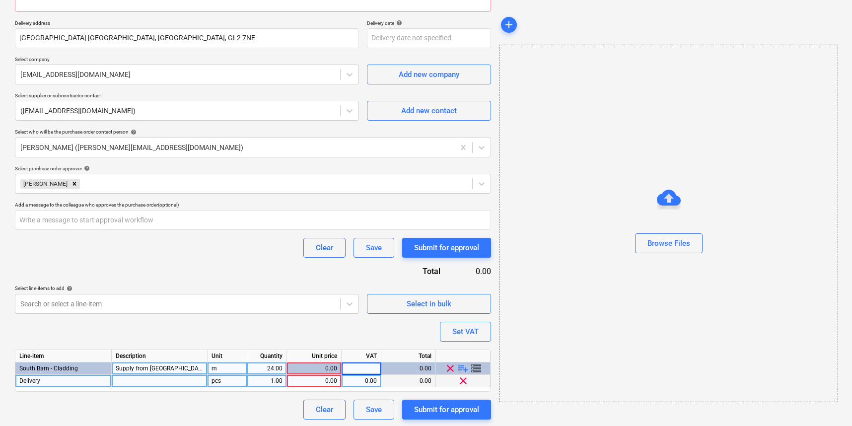
type input "4"
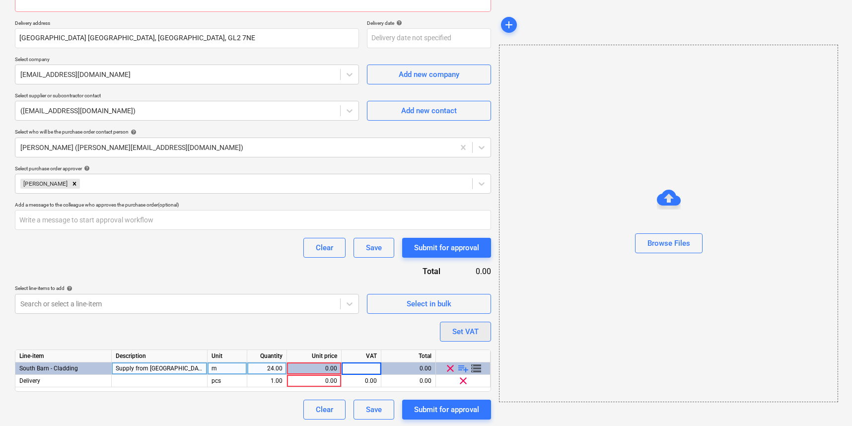
type textarea "x"
click at [457, 333] on div "Set VAT" at bounding box center [465, 331] width 26 height 13
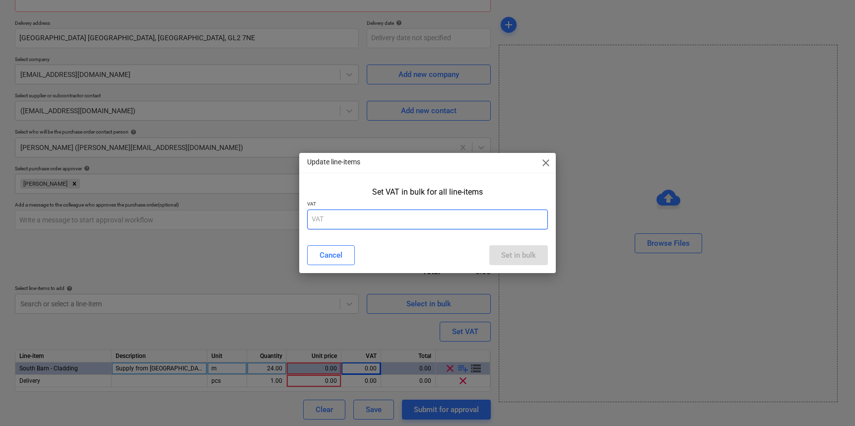
click at [333, 224] on input "text" at bounding box center [427, 219] width 241 height 20
type input "20"
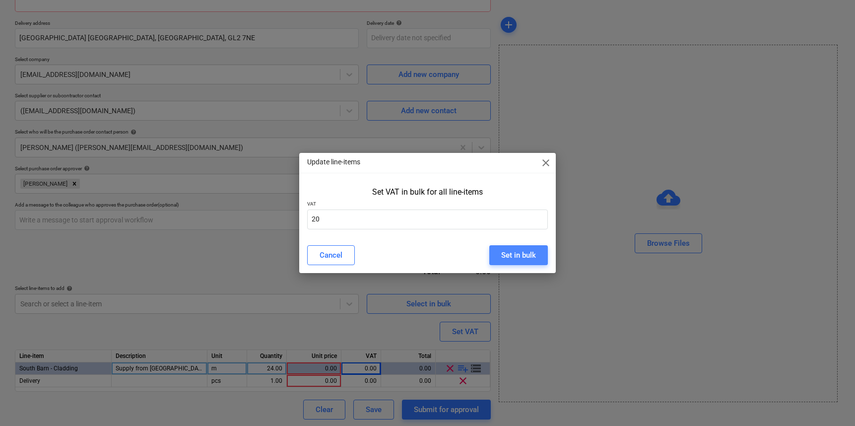
click at [532, 257] on div "Set in bulk" at bounding box center [518, 255] width 35 height 13
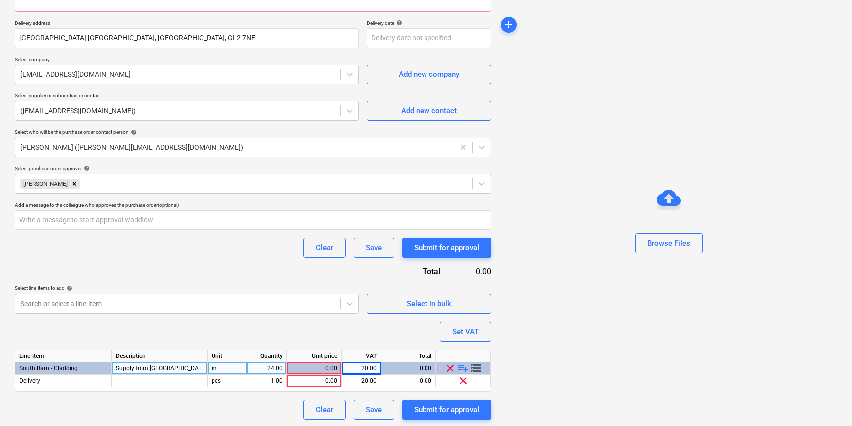
click at [335, 366] on div "0.00" at bounding box center [314, 368] width 46 height 12
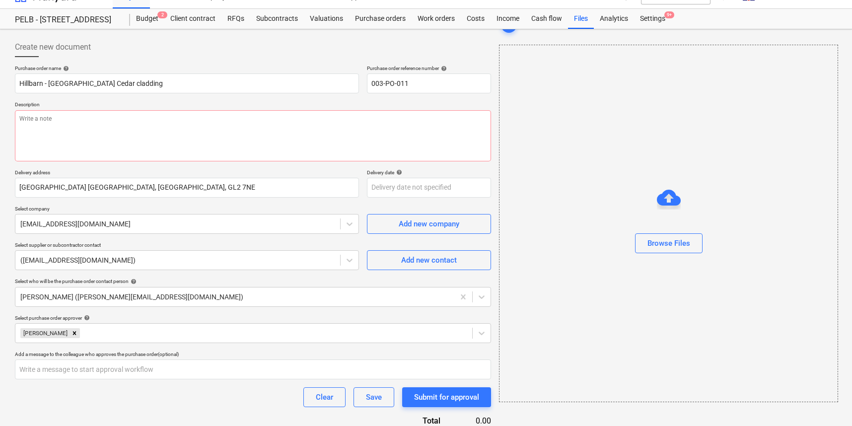
scroll to position [11, 0]
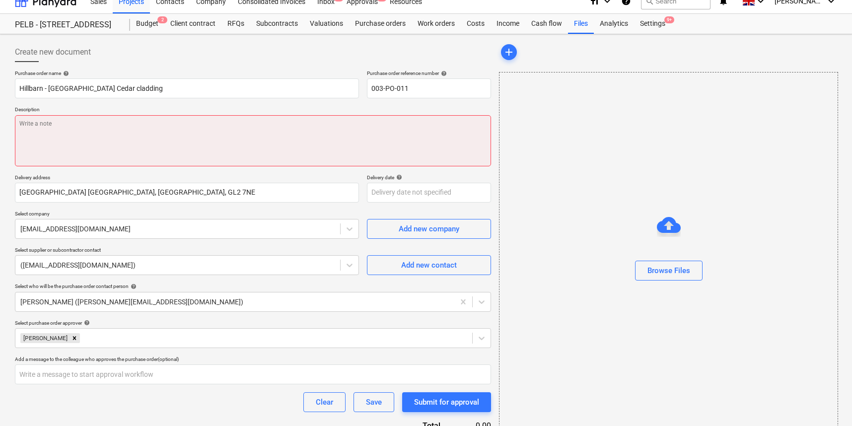
click at [76, 125] on textarea at bounding box center [253, 140] width 476 height 51
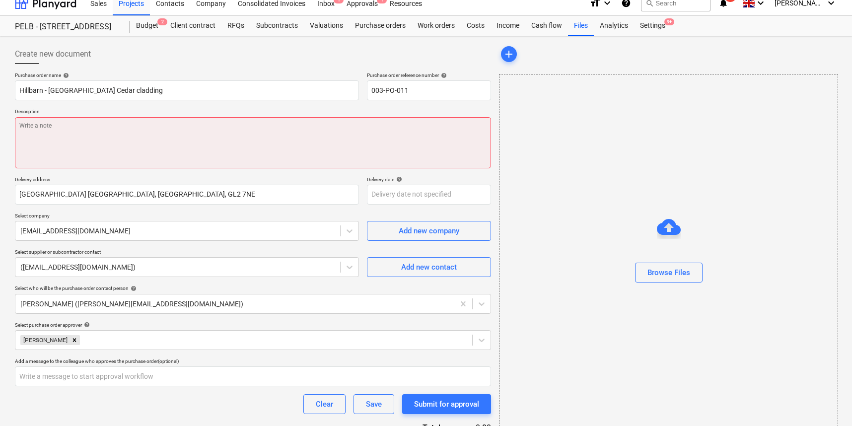
scroll to position [9, 0]
type textarea "x"
type textarea "S"
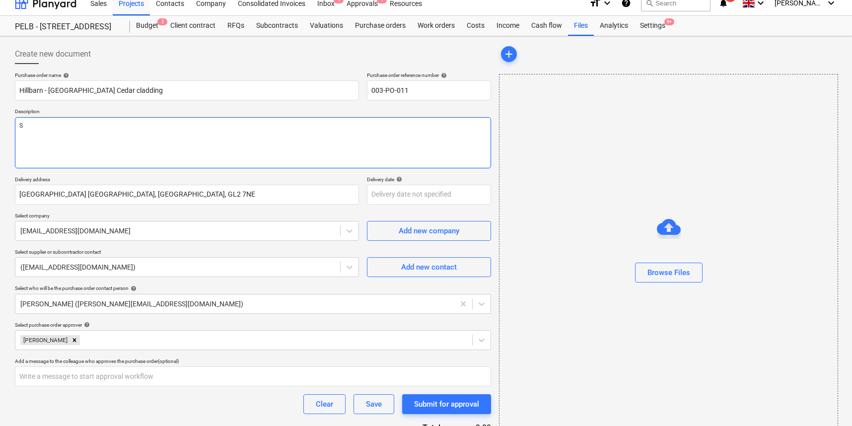
type textarea "x"
type textarea "Sm"
type textarea "x"
type textarea "Smn"
type textarea "x"
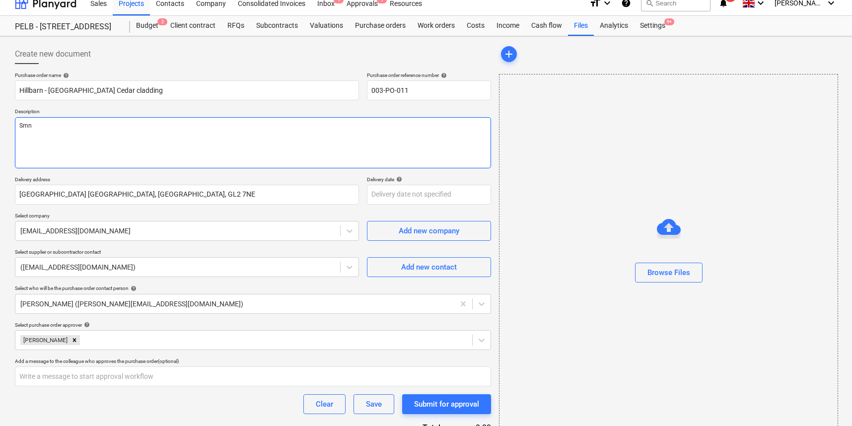
type textarea "Smna"
type textarea "x"
type textarea "Smnal"
type textarea "x"
type textarea "Smnall"
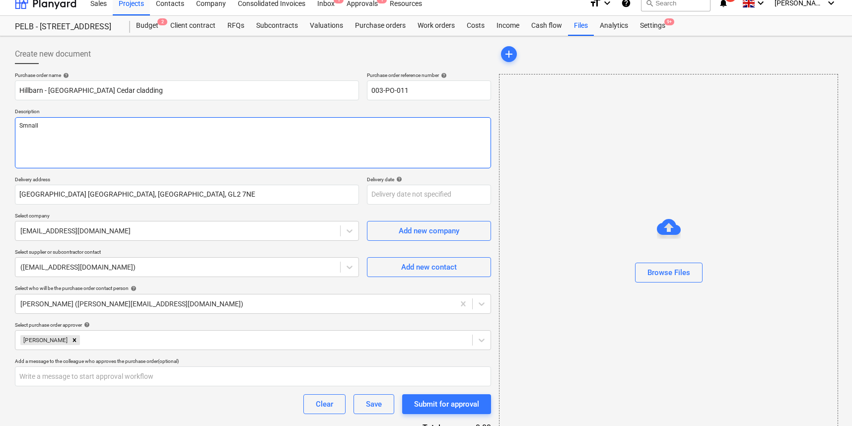
type textarea "x"
type textarea "Small"
type textarea "x"
type textarea "Small"
type textarea "x"
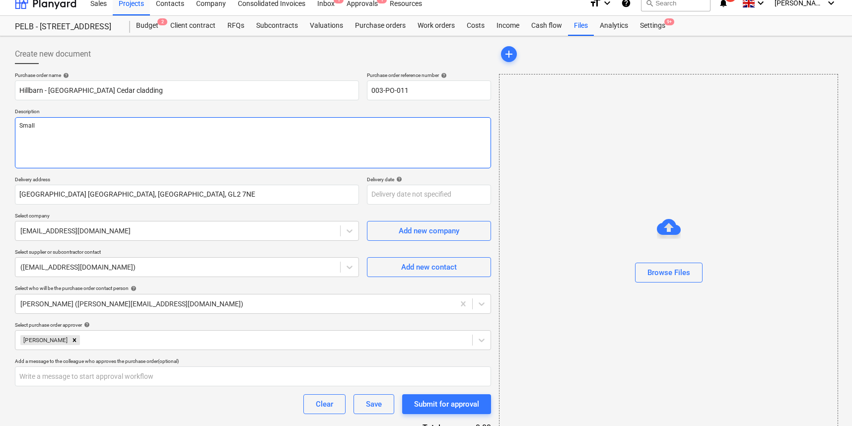
type textarea "Smal"
type textarea "x"
type textarea "Sma"
type textarea "x"
type textarea "Sm"
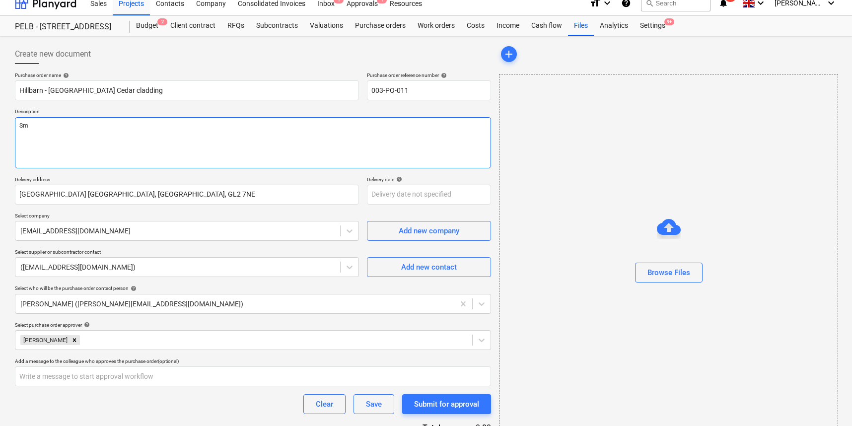
type textarea "x"
type textarea "S"
type textarea "x"
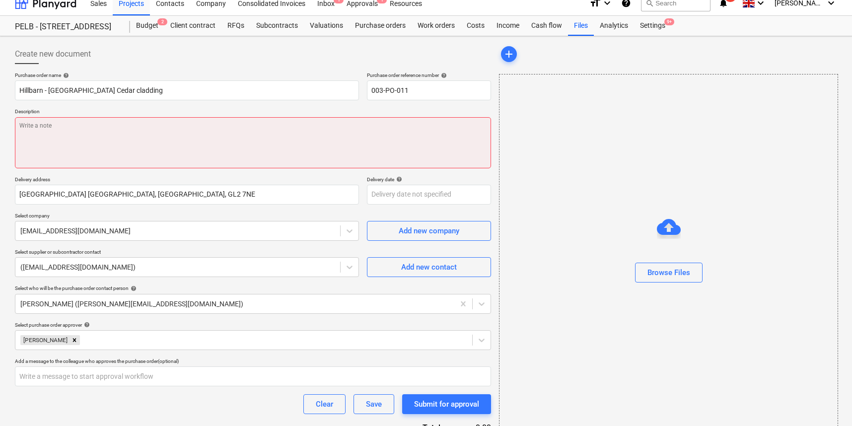
type textarea "x"
type textarea "C"
type textarea "x"
type textarea "Ce"
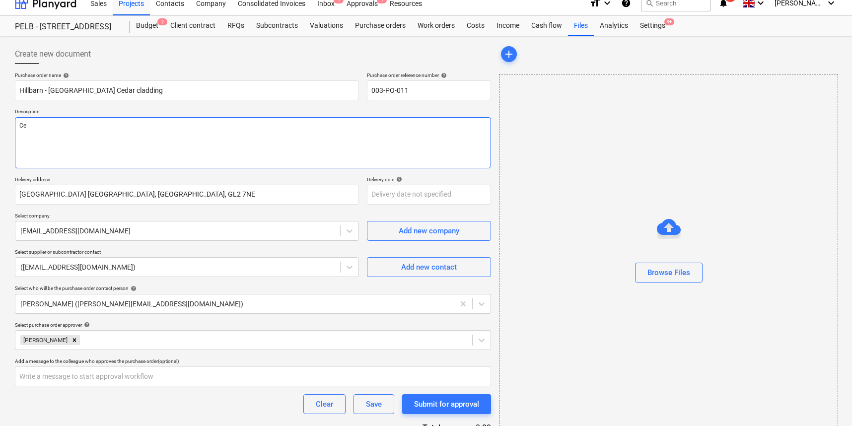
type textarea "x"
type textarea "Ced"
type textarea "x"
type textarea "Ceda"
type textarea "x"
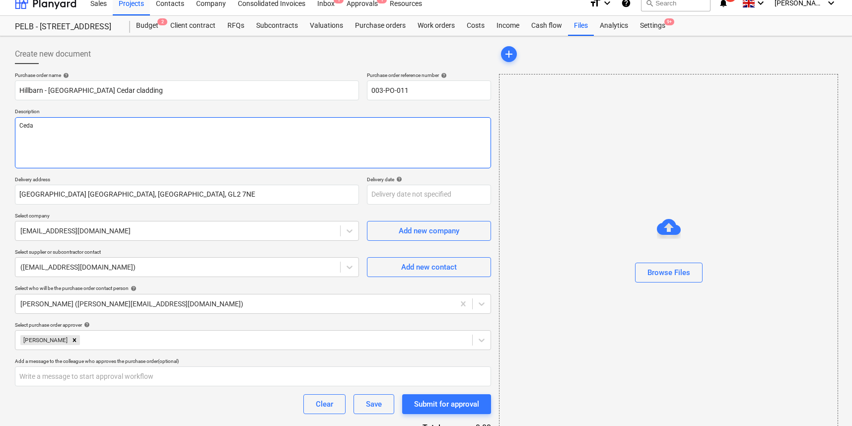
type textarea "Cedar"
type textarea "x"
type textarea "Cedar"
type textarea "x"
type textarea "Cedar C"
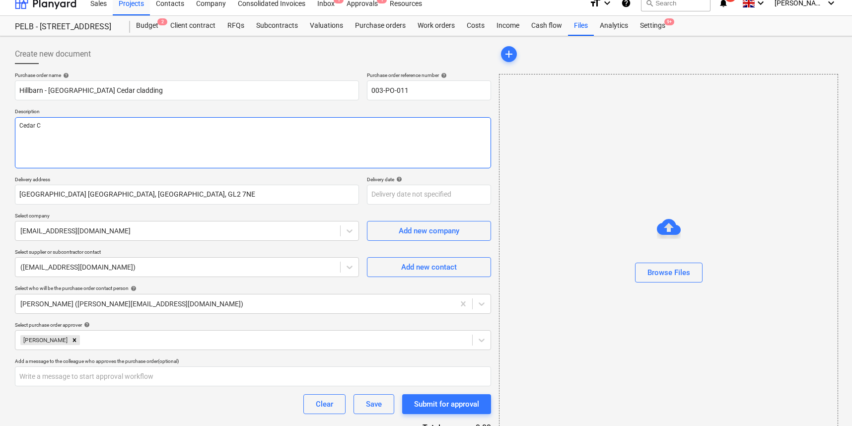
type textarea "x"
type textarea "Cedar Cl"
type textarea "x"
type textarea "Cedar Cla"
type textarea "x"
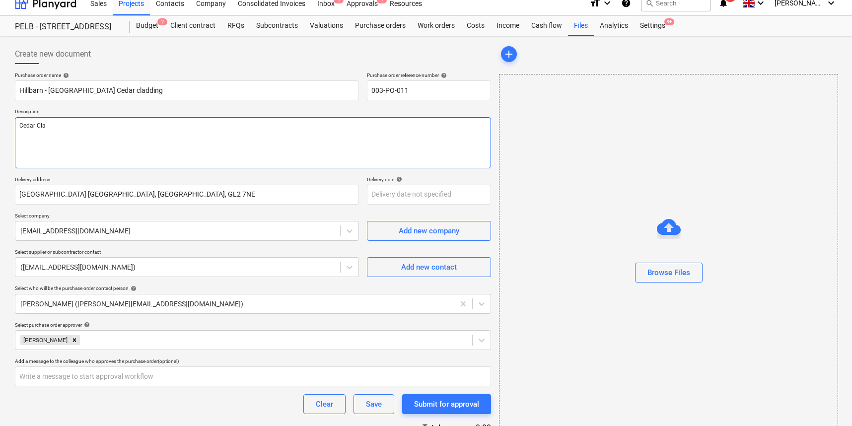
type textarea "Cedar Clad"
type textarea "x"
type textarea "Cedar Cladd"
type textarea "x"
type textarea "Cedar Claddi"
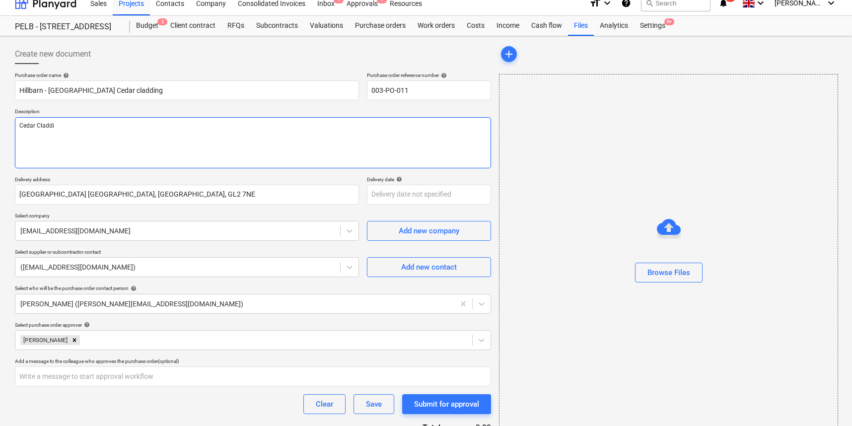
type textarea "x"
type textarea "Cedar Claddin"
type textarea "x"
type textarea "Cedar Cladding"
type textarea "x"
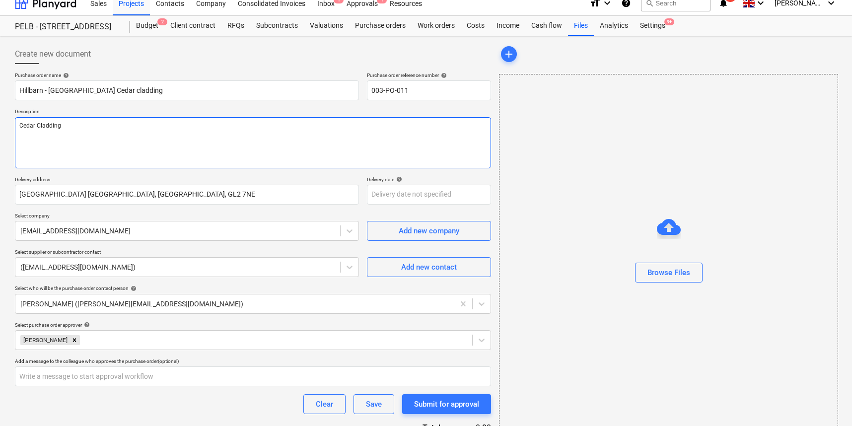
type textarea "Cedar Cladding"
type textarea "x"
type textarea "Cedar Cladding"
type textarea "x"
type textarea "Cedar Cladding r"
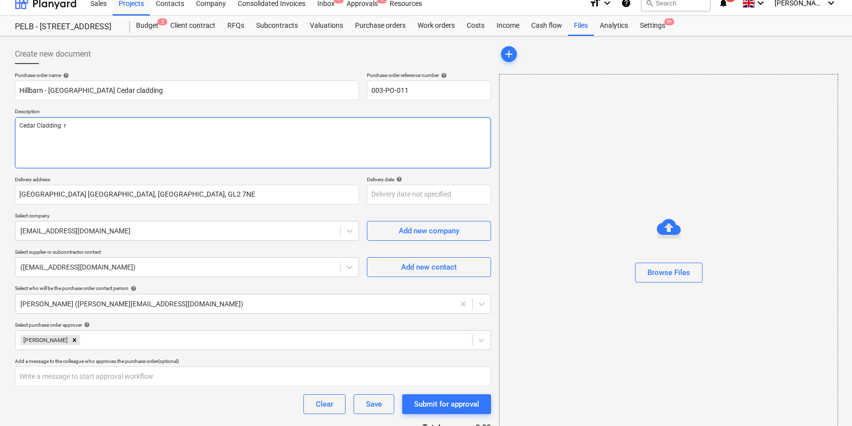
type textarea "x"
type textarea "Cedar Cladding re"
type textarea "x"
type textarea "Cedar Cladding req"
type textarea "x"
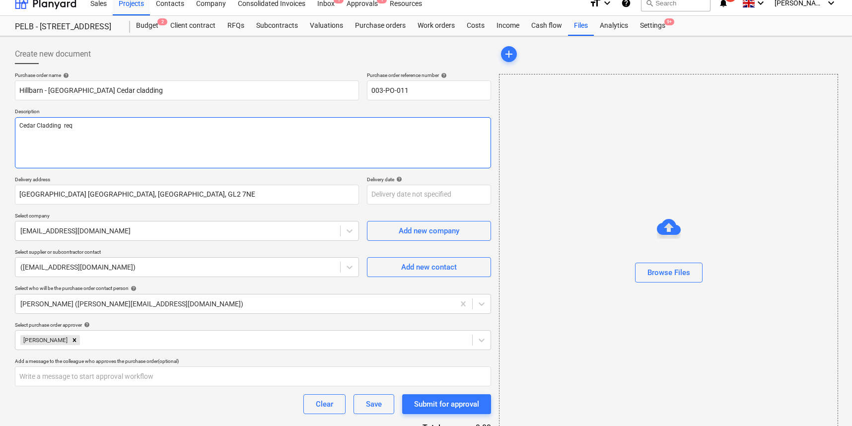
type textarea "Cedar Cladding requ"
type textarea "x"
type textarea "Cedar Cladding requi"
type textarea "x"
type textarea "Cedar Cladding requir"
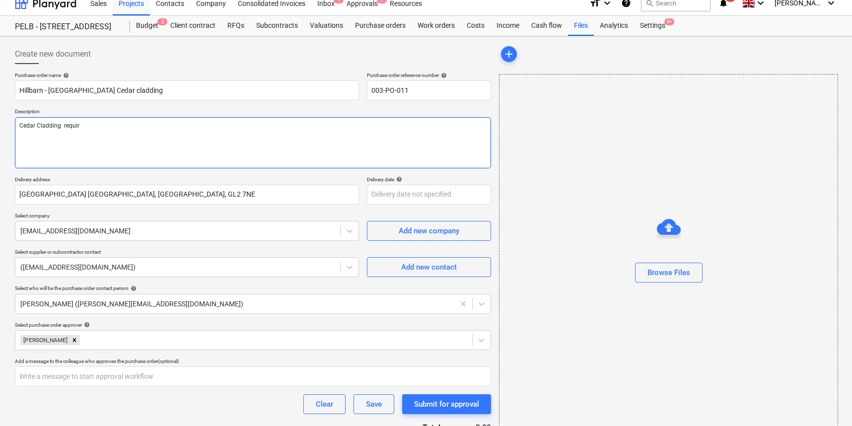
type textarea "x"
type textarea "Cedar Cladding require"
type textarea "x"
type textarea "Cedar Cladding required"
type textarea "x"
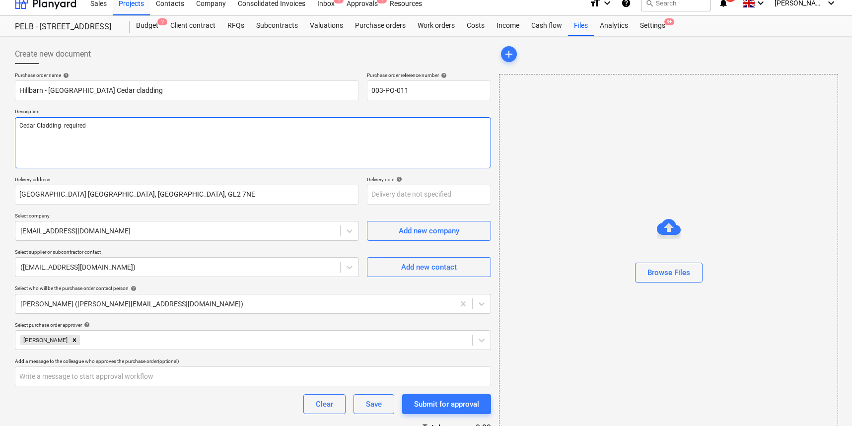
type textarea "Cedar Cladding required"
type textarea "x"
type textarea "Cedar Cladding required t"
type textarea "x"
type textarea "Cedar Cladding required to"
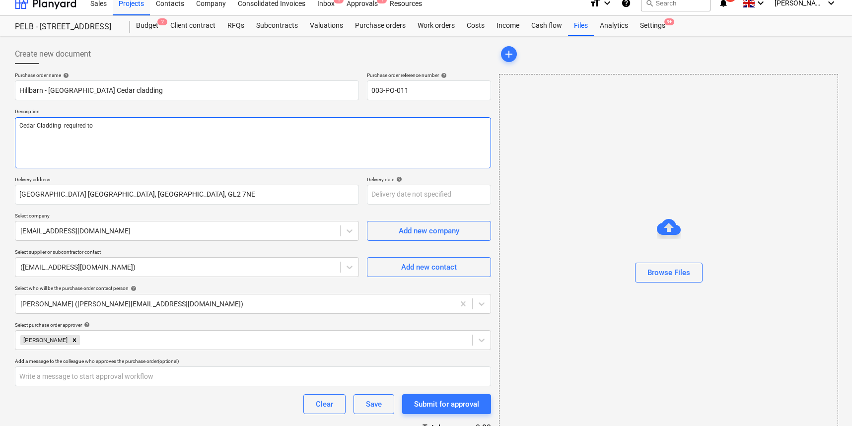
type textarea "x"
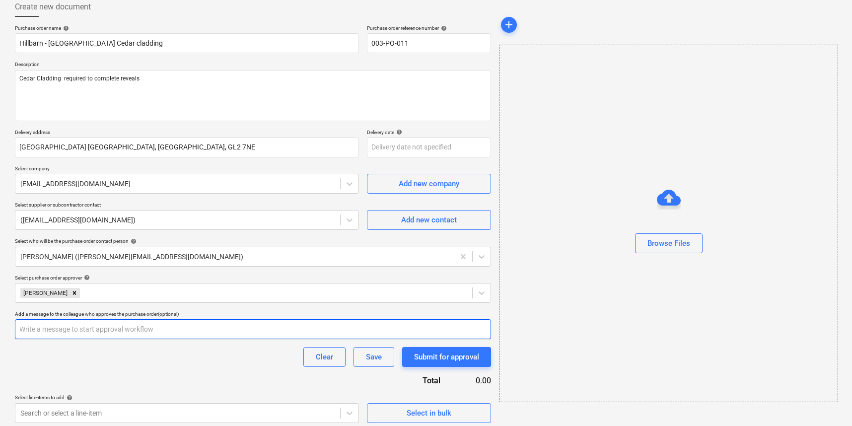
click at [146, 327] on input "text" at bounding box center [253, 329] width 476 height 20
click at [86, 331] on input "text" at bounding box center [253, 329] width 476 height 20
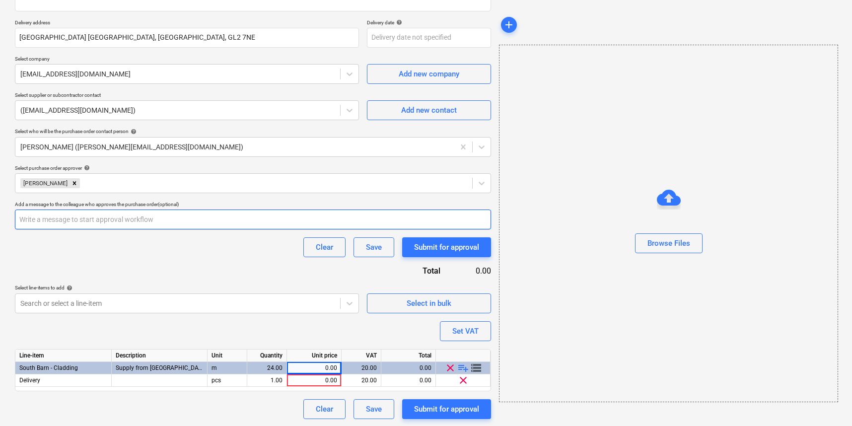
scroll to position [166, 0]
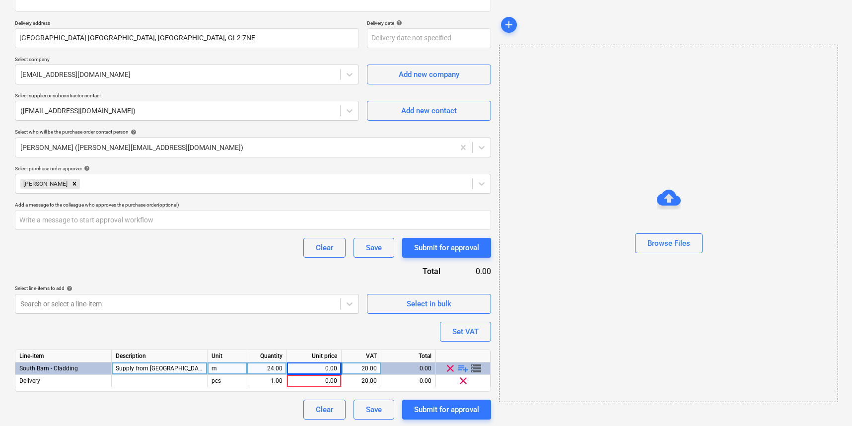
click at [332, 366] on div "0.00" at bounding box center [314, 368] width 46 height 12
click at [450, 366] on span "clear" at bounding box center [450, 368] width 12 height 12
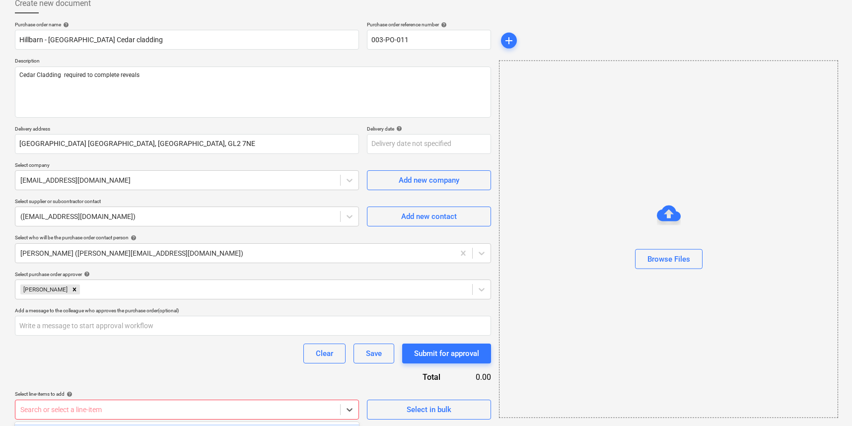
scroll to position [207, 0]
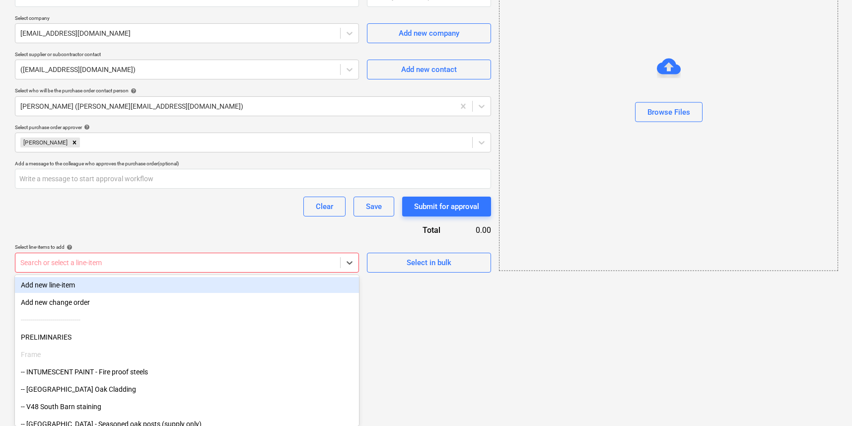
click at [324, 219] on body "Sales Projects Contacts Company Consolidated Invoices Inbox 1 Approvals 1 Resou…" at bounding box center [426, 6] width 852 height 426
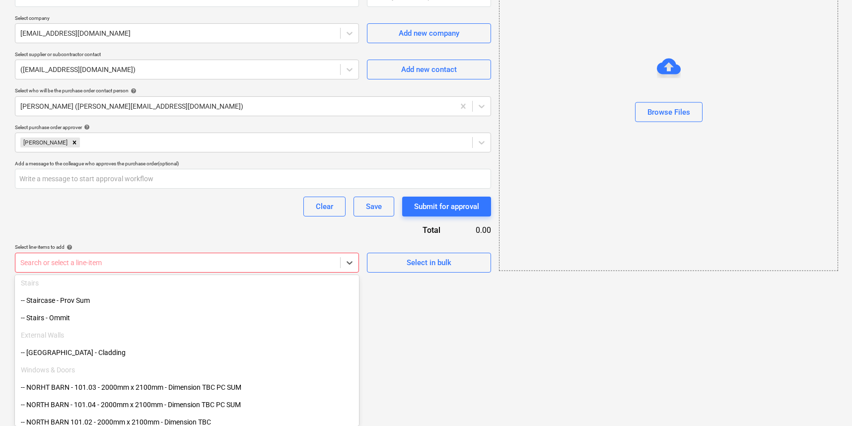
scroll to position [211, 0]
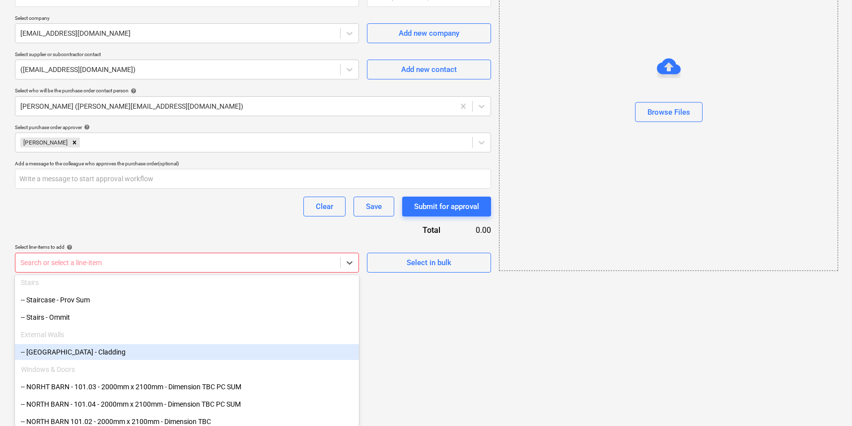
click at [68, 359] on div "-- [GEOGRAPHIC_DATA] - Cladding" at bounding box center [187, 352] width 344 height 16
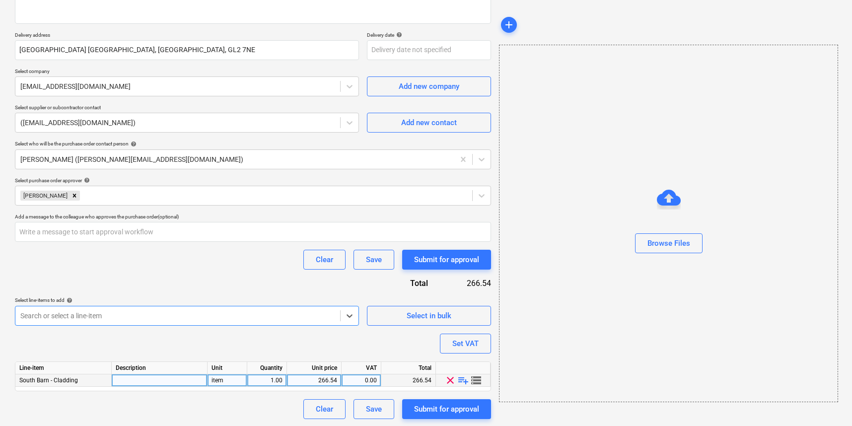
scroll to position [153, 0]
click at [336, 379] on div "266.54" at bounding box center [314, 381] width 46 height 12
click at [389, 388] on div "Line-item Description Unit Quantity Unit price VAT Total South Barn - Cladding …" at bounding box center [253, 377] width 476 height 30
click at [271, 378] on div "1.00" at bounding box center [266, 381] width 31 height 12
click at [234, 380] on div "item" at bounding box center [227, 381] width 40 height 12
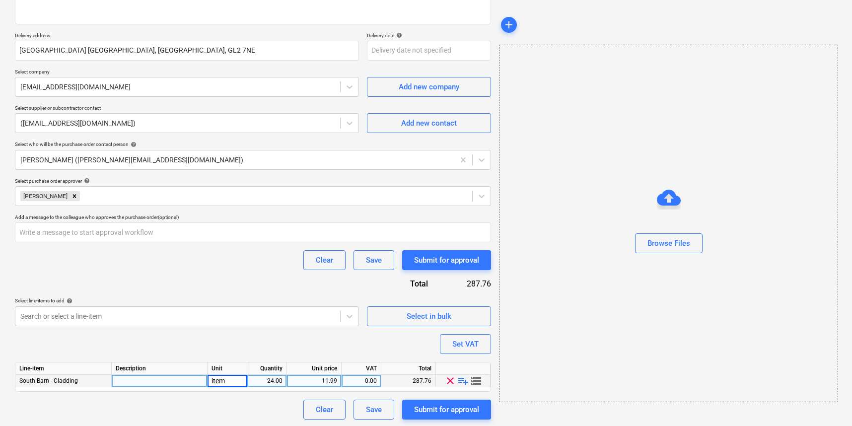
drag, startPoint x: 232, startPoint y: 379, endPoint x: 195, endPoint y: 379, distance: 36.7
click at [0, 0] on div "South Barn - Cladding item 24.00 11.99 0.00 287.76 clear playlist_add storage" at bounding box center [0, 0] width 0 height 0
click at [240, 360] on div "Purchase order name help Hillbarn - [GEOGRAPHIC_DATA] Cedar cladding Purchase o…" at bounding box center [253, 173] width 476 height 491
click at [461, 380] on span "playlist_add" at bounding box center [463, 381] width 12 height 12
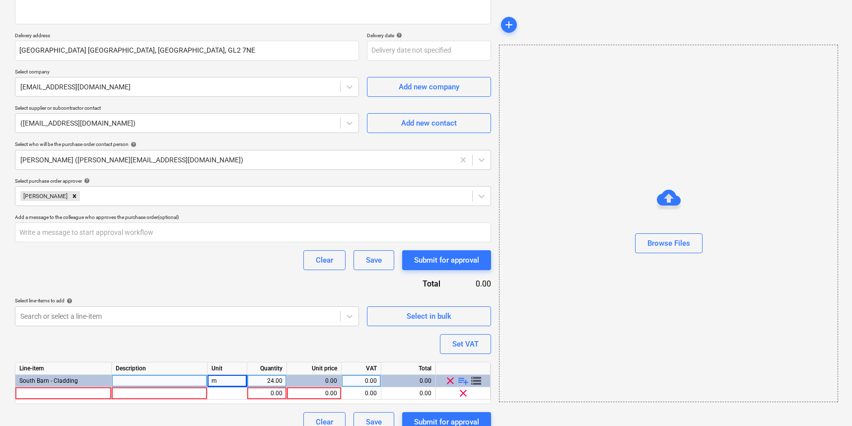
click at [334, 377] on div "0.00" at bounding box center [314, 381] width 46 height 12
click at [335, 384] on div "0.00" at bounding box center [314, 381] width 46 height 12
click at [169, 401] on div "Line-item Description Unit Quantity Unit price VAT Total South Barn - Cladding …" at bounding box center [253, 383] width 476 height 42
click at [279, 378] on div "24.00" at bounding box center [266, 381] width 31 height 12
click at [239, 382] on div "m" at bounding box center [227, 381] width 40 height 12
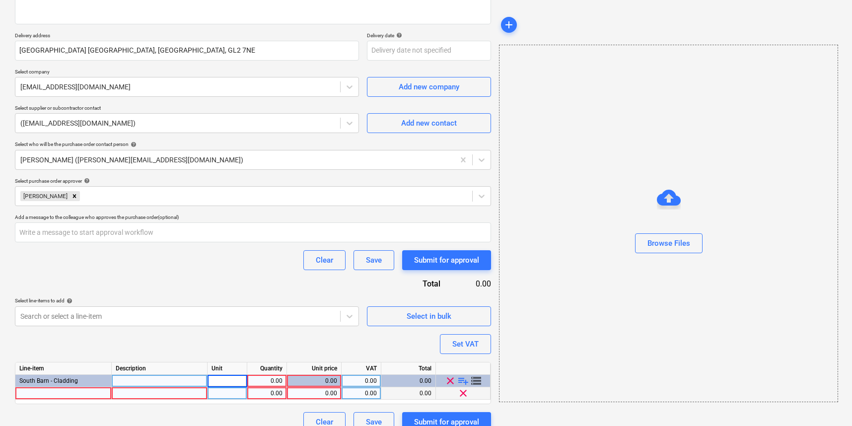
click at [322, 392] on div "0.00" at bounding box center [314, 393] width 46 height 12
click at [270, 391] on div "1.00" at bounding box center [266, 393] width 31 height 12
click at [251, 412] on div "Clear Save Submit for approval" at bounding box center [253, 422] width 476 height 20
click at [54, 392] on div at bounding box center [63, 393] width 96 height 12
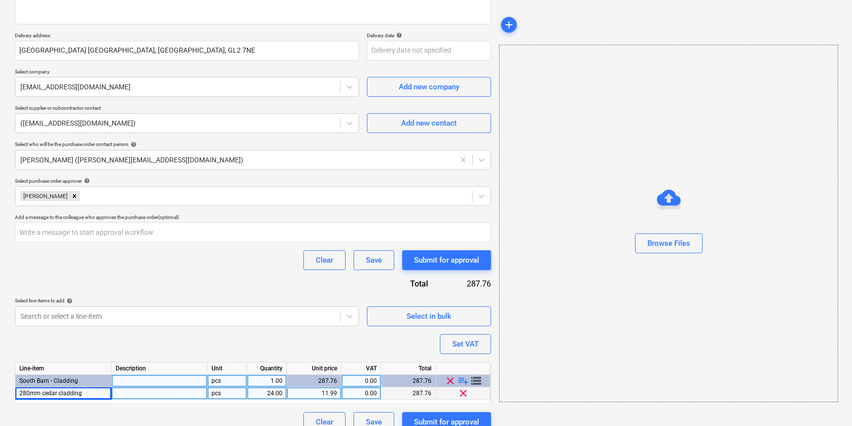
click at [129, 390] on div at bounding box center [160, 393] width 96 height 12
click at [228, 392] on div "pcs" at bounding box center [227, 393] width 40 height 12
click at [301, 381] on div "287.76" at bounding box center [314, 381] width 46 height 12
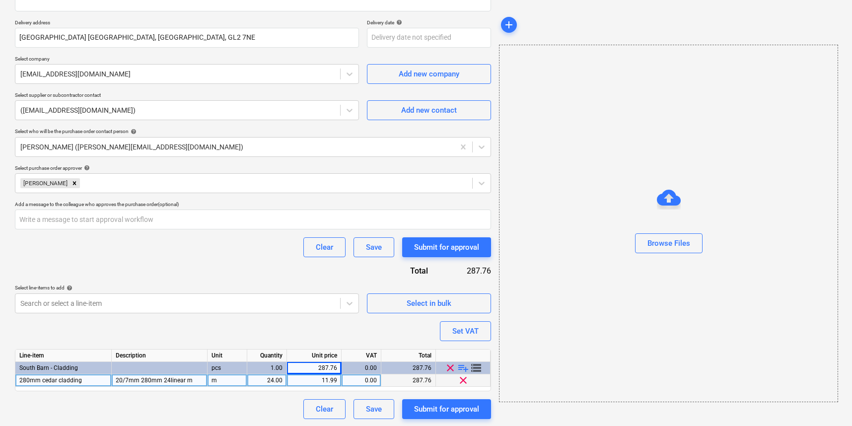
scroll to position [166, 0]
click at [465, 366] on span "playlist_add" at bounding box center [463, 368] width 12 height 12
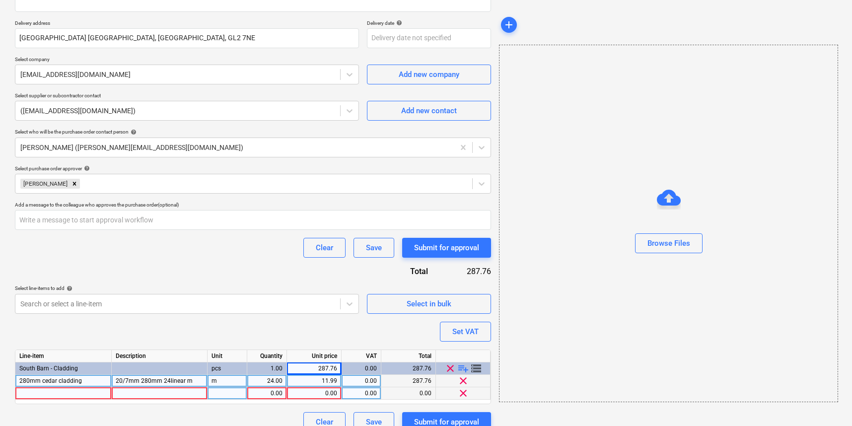
click at [80, 392] on div at bounding box center [63, 393] width 96 height 12
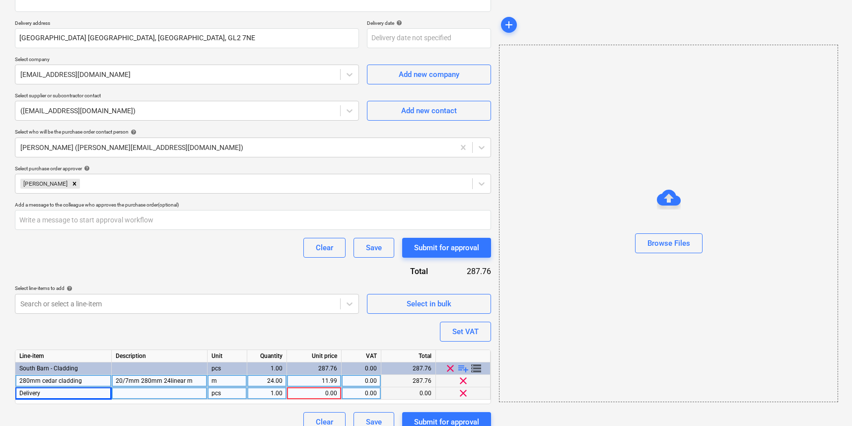
click at [128, 394] on div at bounding box center [160, 393] width 96 height 12
click at [319, 391] on div "0.00" at bounding box center [314, 393] width 46 height 12
click at [292, 412] on div "Clear Save Submit for approval" at bounding box center [253, 422] width 476 height 20
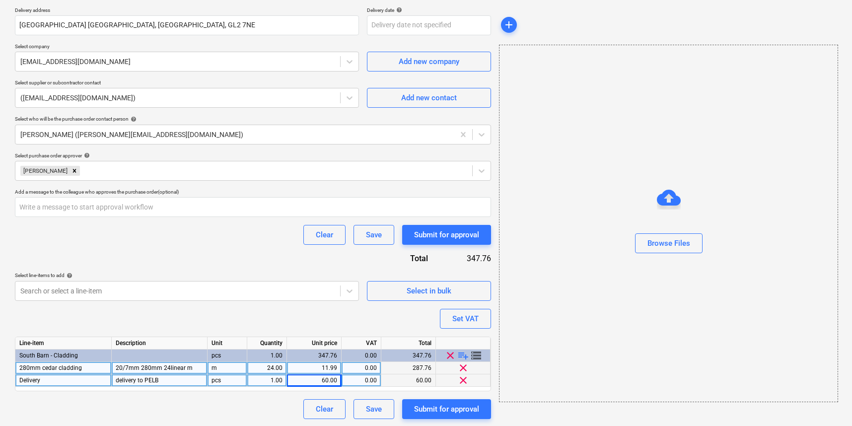
scroll to position [178, 0]
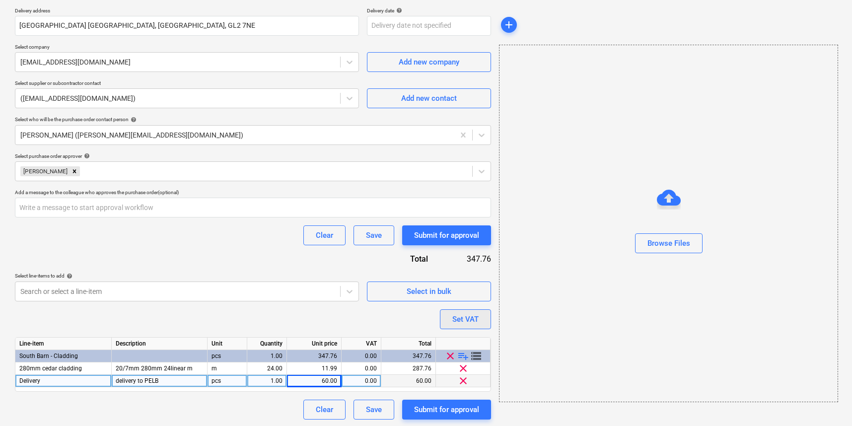
click at [461, 315] on div "Set VAT" at bounding box center [465, 319] width 26 height 13
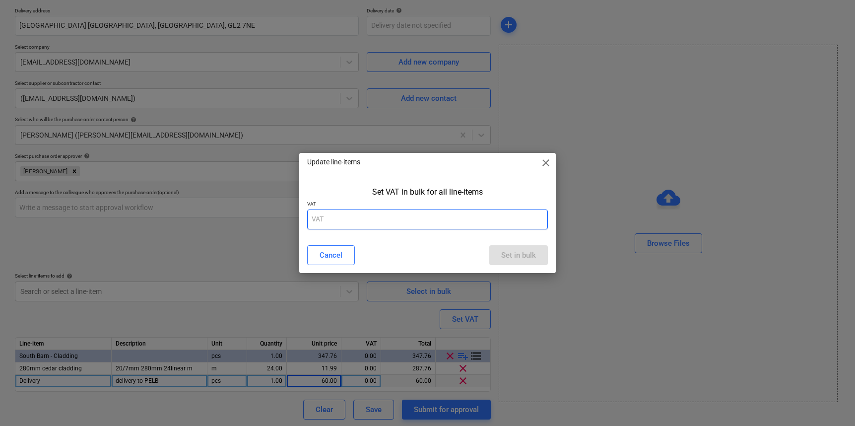
click at [359, 221] on input "text" at bounding box center [427, 219] width 241 height 20
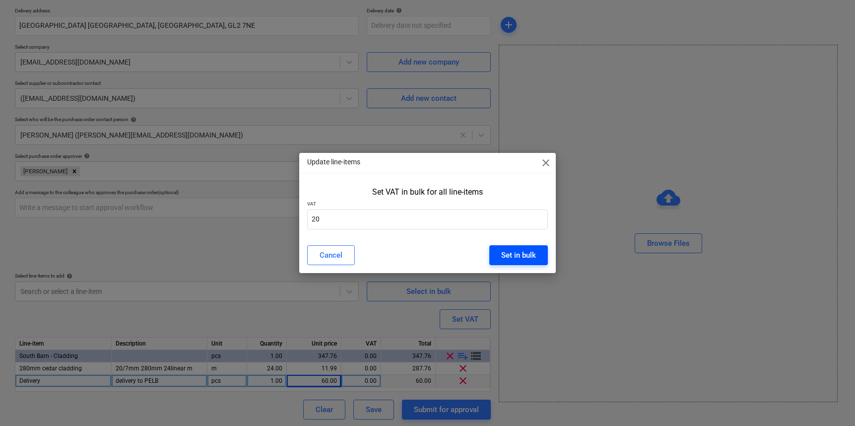
click at [523, 250] on div "Set in bulk" at bounding box center [518, 255] width 35 height 13
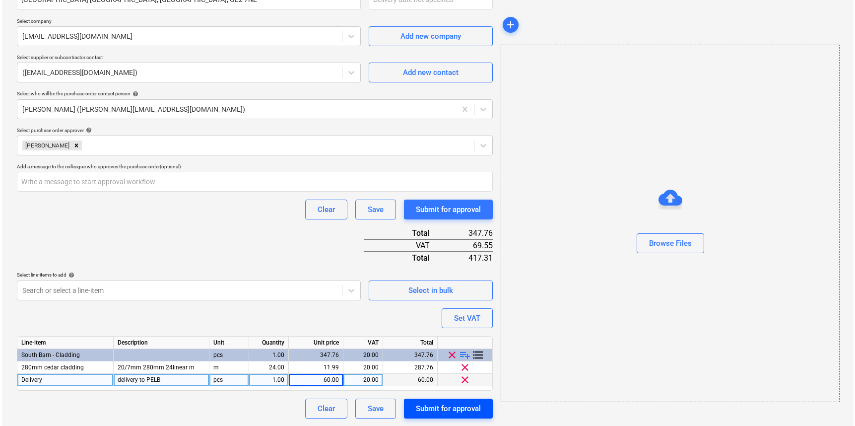
scroll to position [203, 0]
click at [452, 403] on div "Submit for approval" at bounding box center [446, 409] width 65 height 13
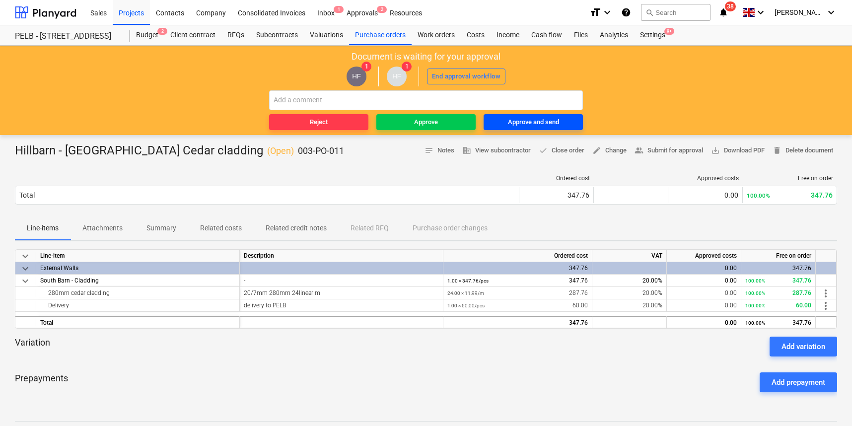
click at [531, 120] on div "Approve and send" at bounding box center [533, 122] width 51 height 11
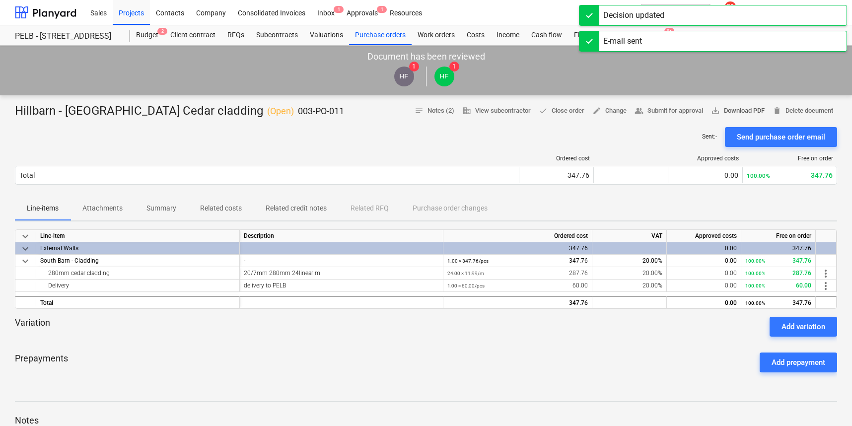
click at [736, 109] on span "save_alt Download PDF" at bounding box center [738, 110] width 54 height 11
